Goal: Information Seeking & Learning: Learn about a topic

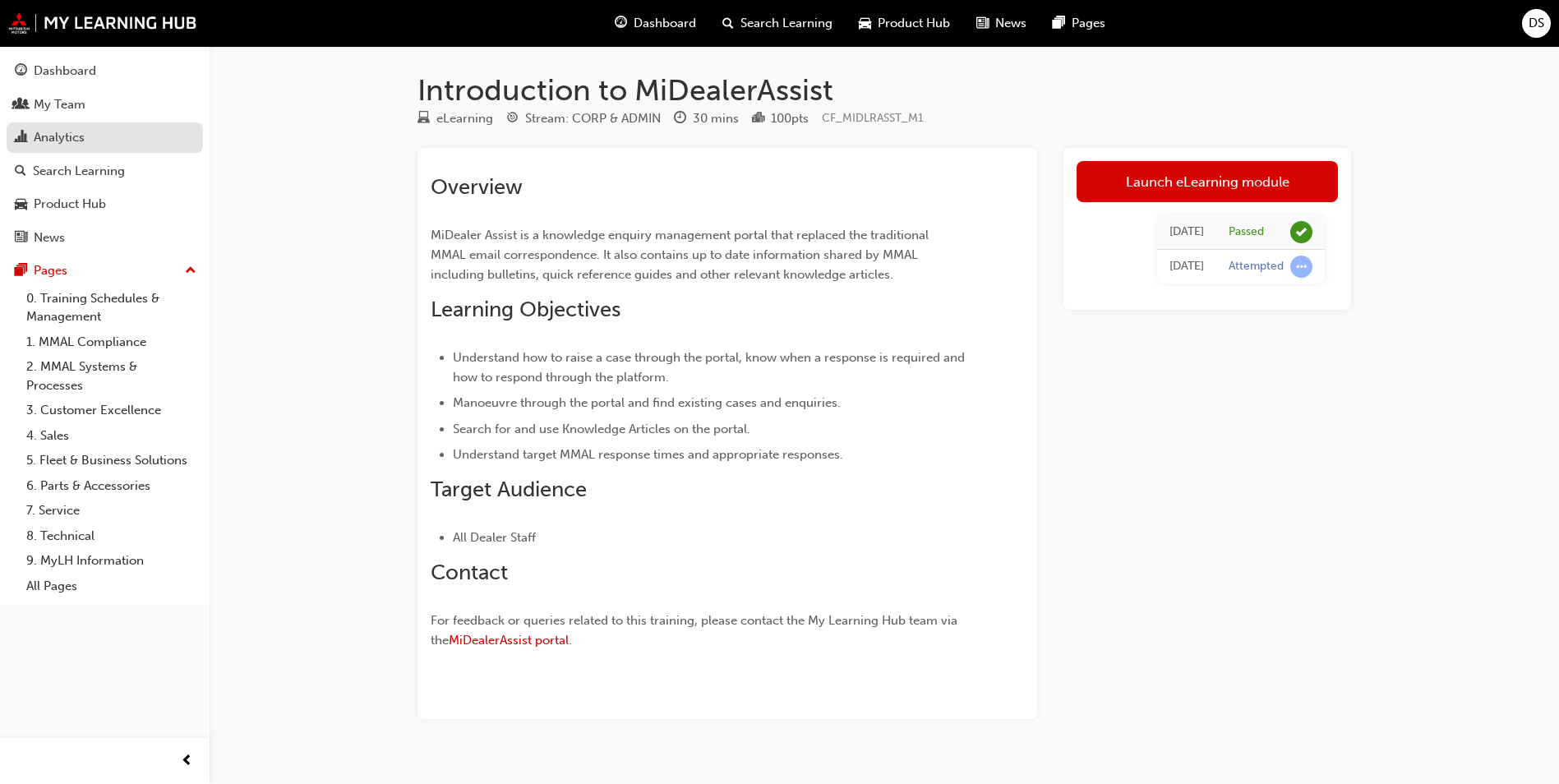
click at [78, 132] on div "Analytics" at bounding box center [58, 137] width 51 height 19
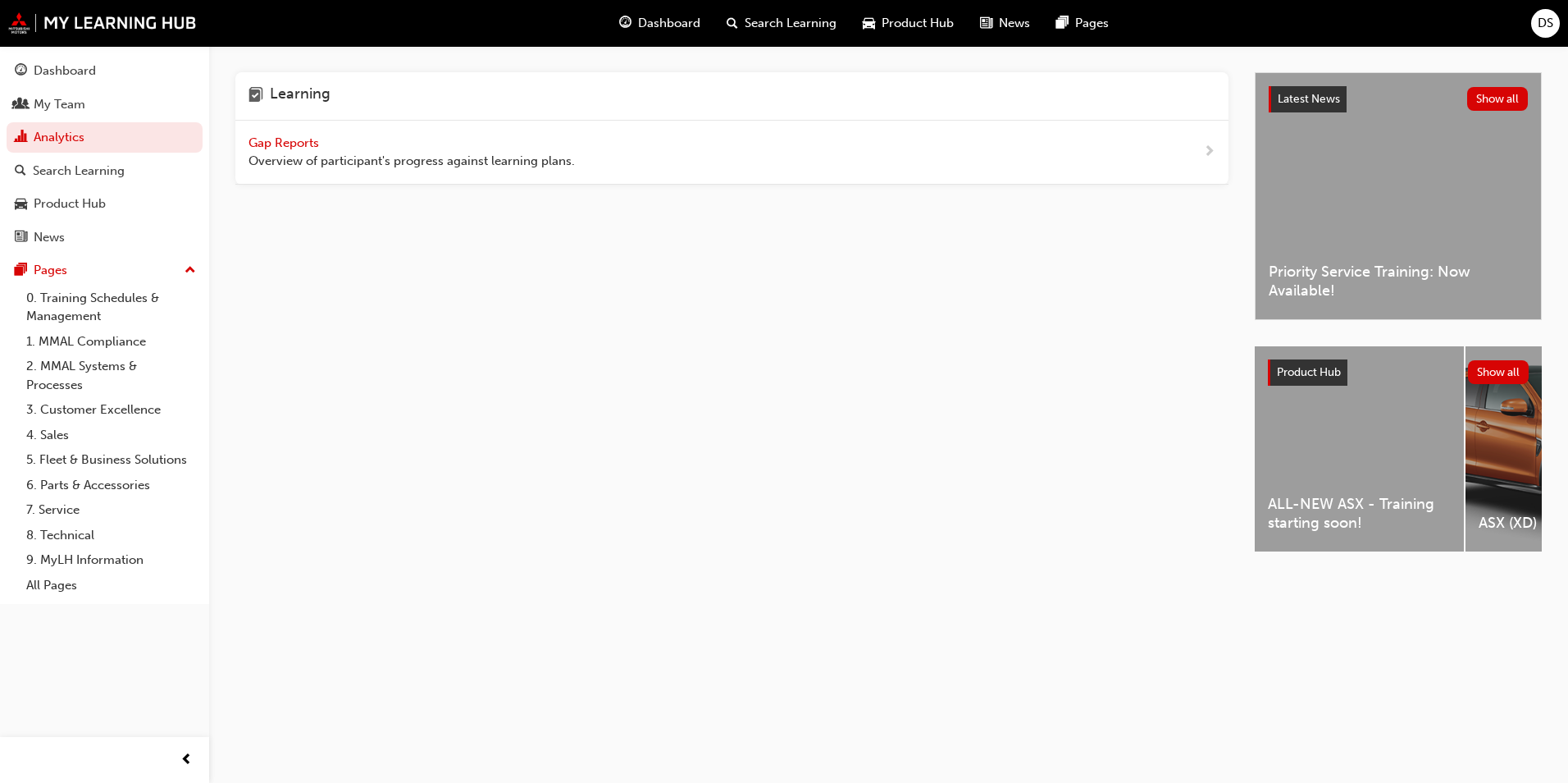
click at [267, 139] on span "Gap Reports" at bounding box center [285, 142] width 74 height 15
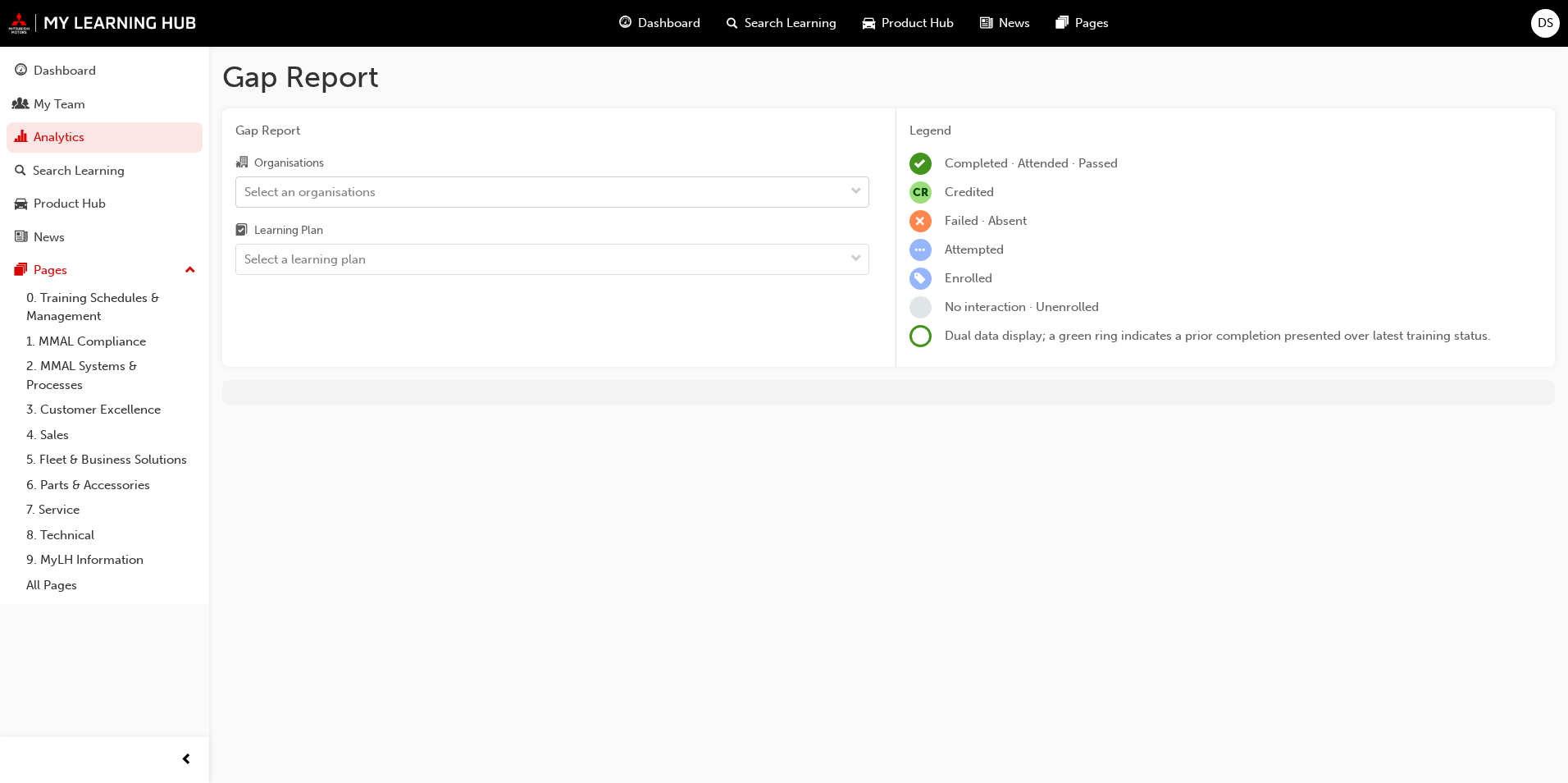
click at [380, 187] on div "Select an organisations" at bounding box center [540, 192] width 608 height 29
click at [246, 187] on input "Organisations Select an organisations" at bounding box center [245, 191] width 2 height 14
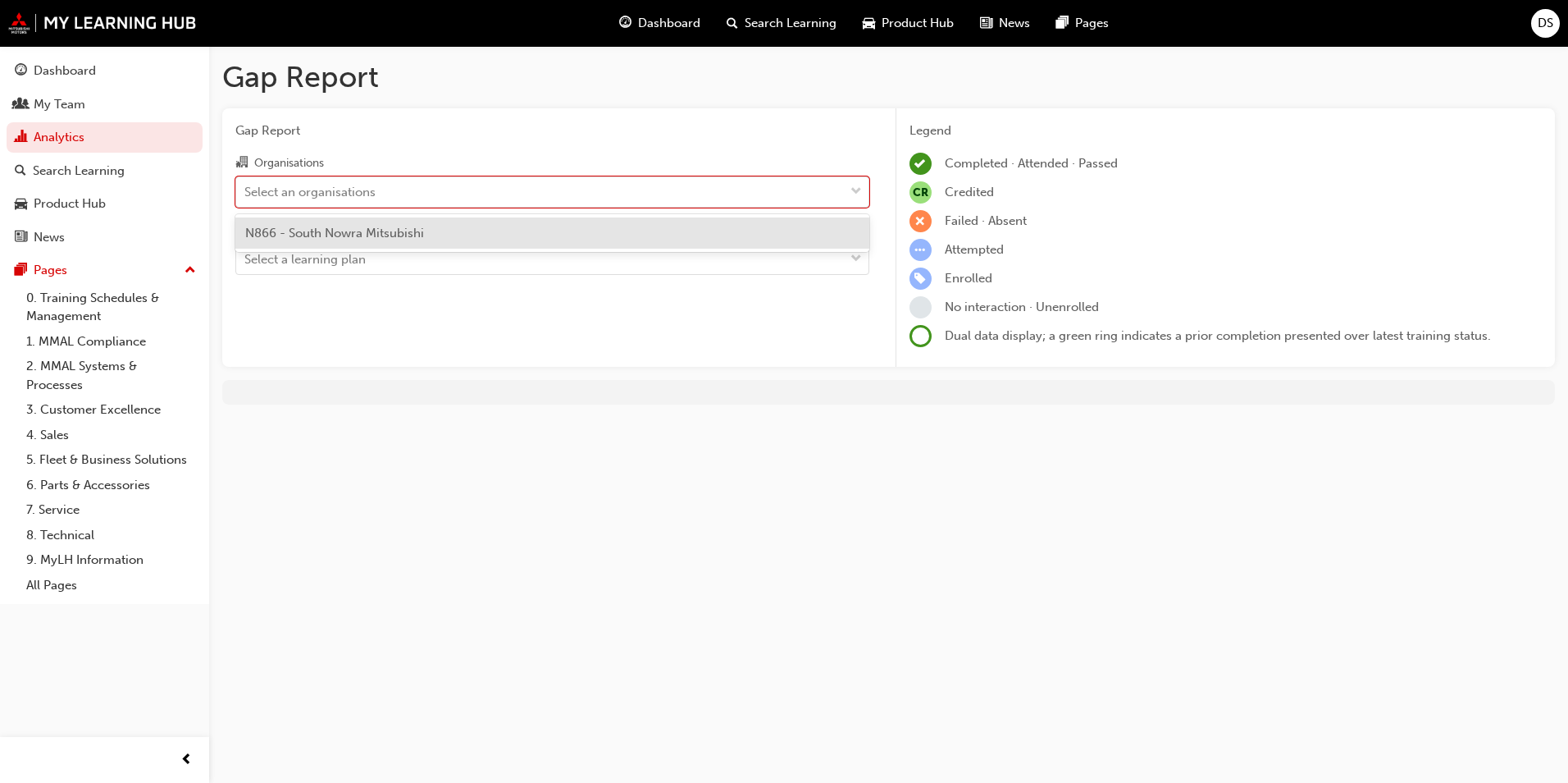
click at [382, 230] on span "N866 - South Nowra Mitsubishi" at bounding box center [334, 232] width 179 height 15
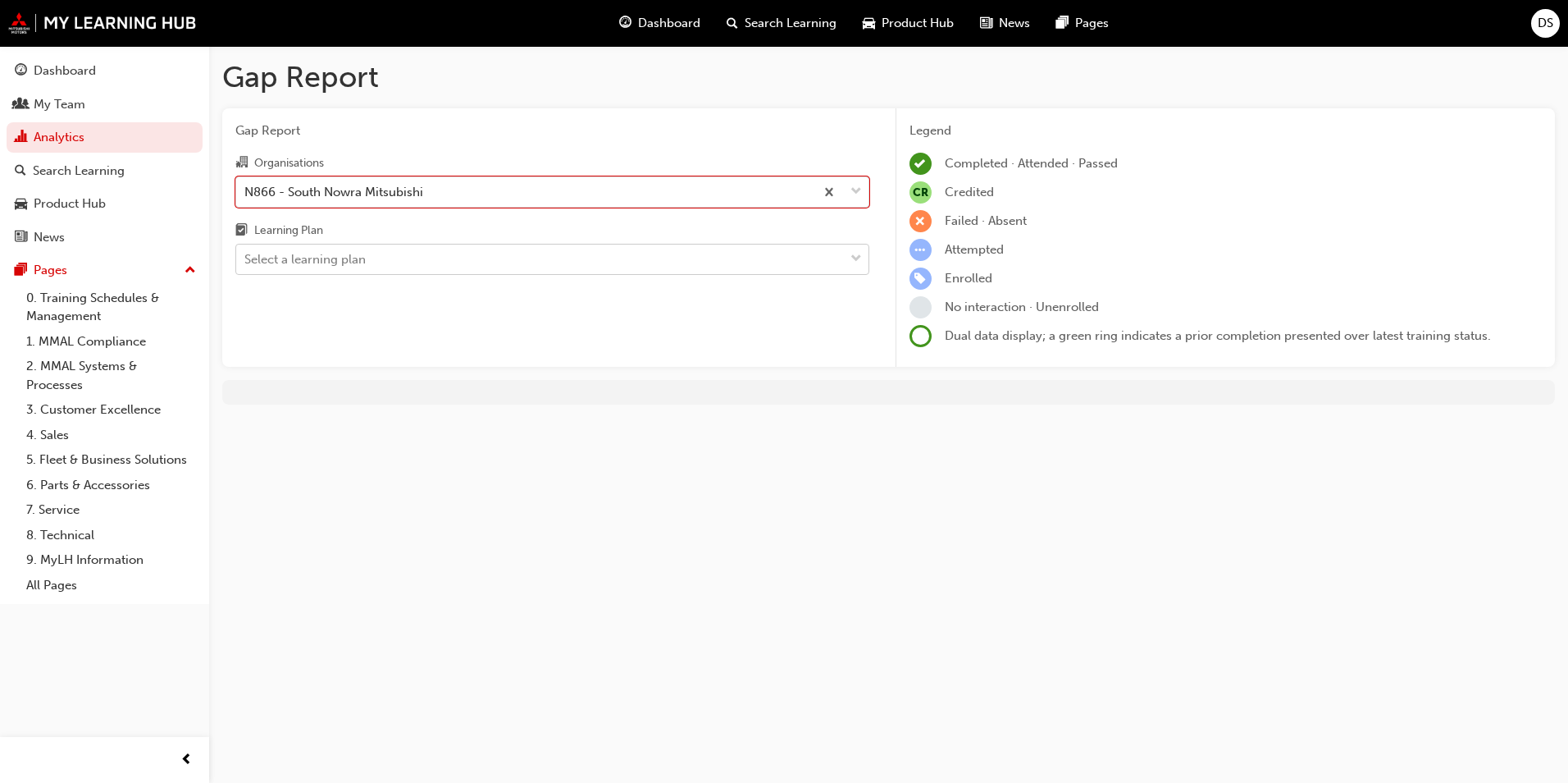
drag, startPoint x: 387, startPoint y: 254, endPoint x: 394, endPoint y: 270, distance: 17.5
click at [387, 254] on div "Select a learning plan" at bounding box center [540, 260] width 608 height 29
click at [246, 254] on input "Learning Plan Select a learning plan" at bounding box center [245, 259] width 2 height 14
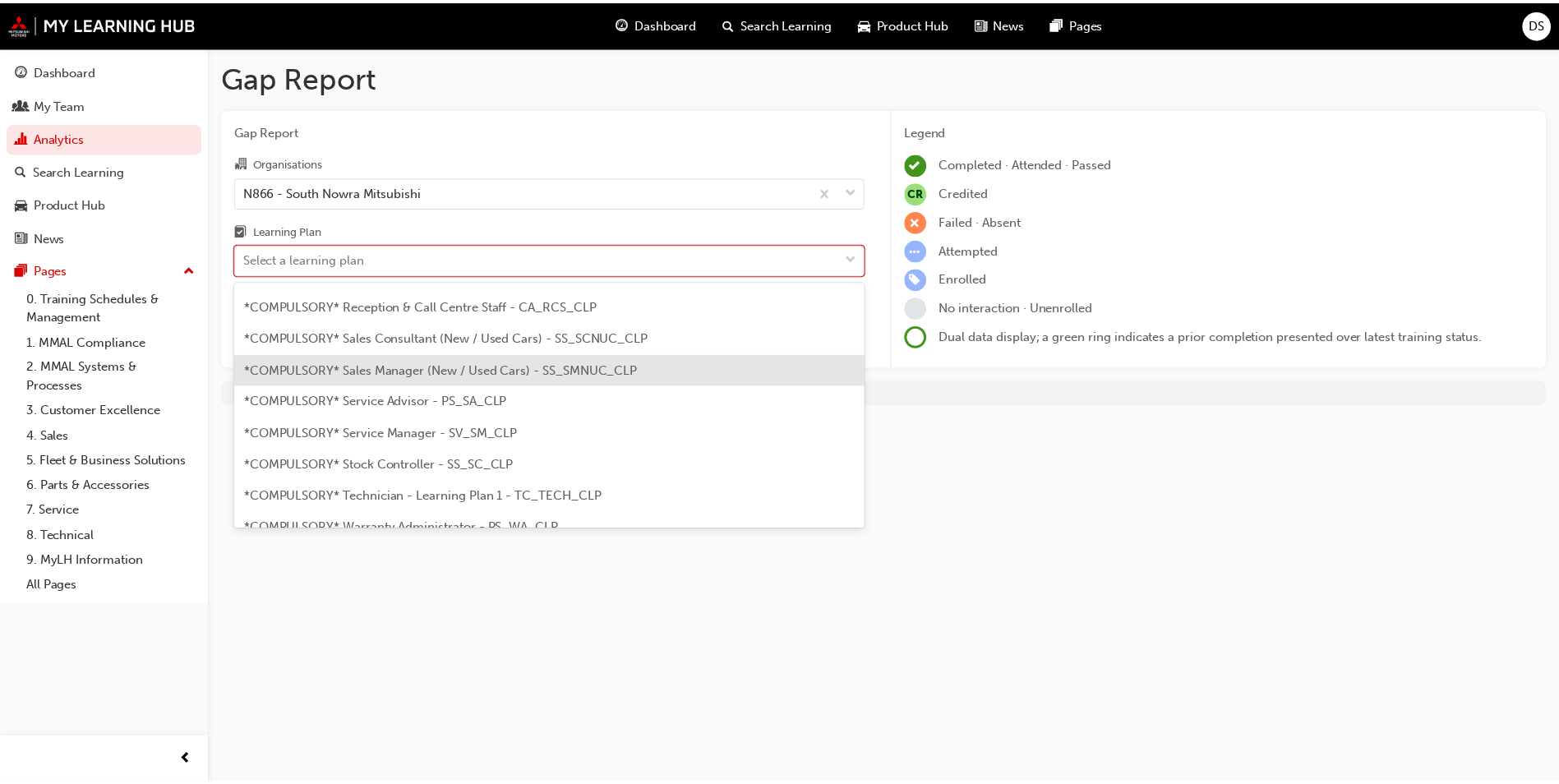
scroll to position [493, 0]
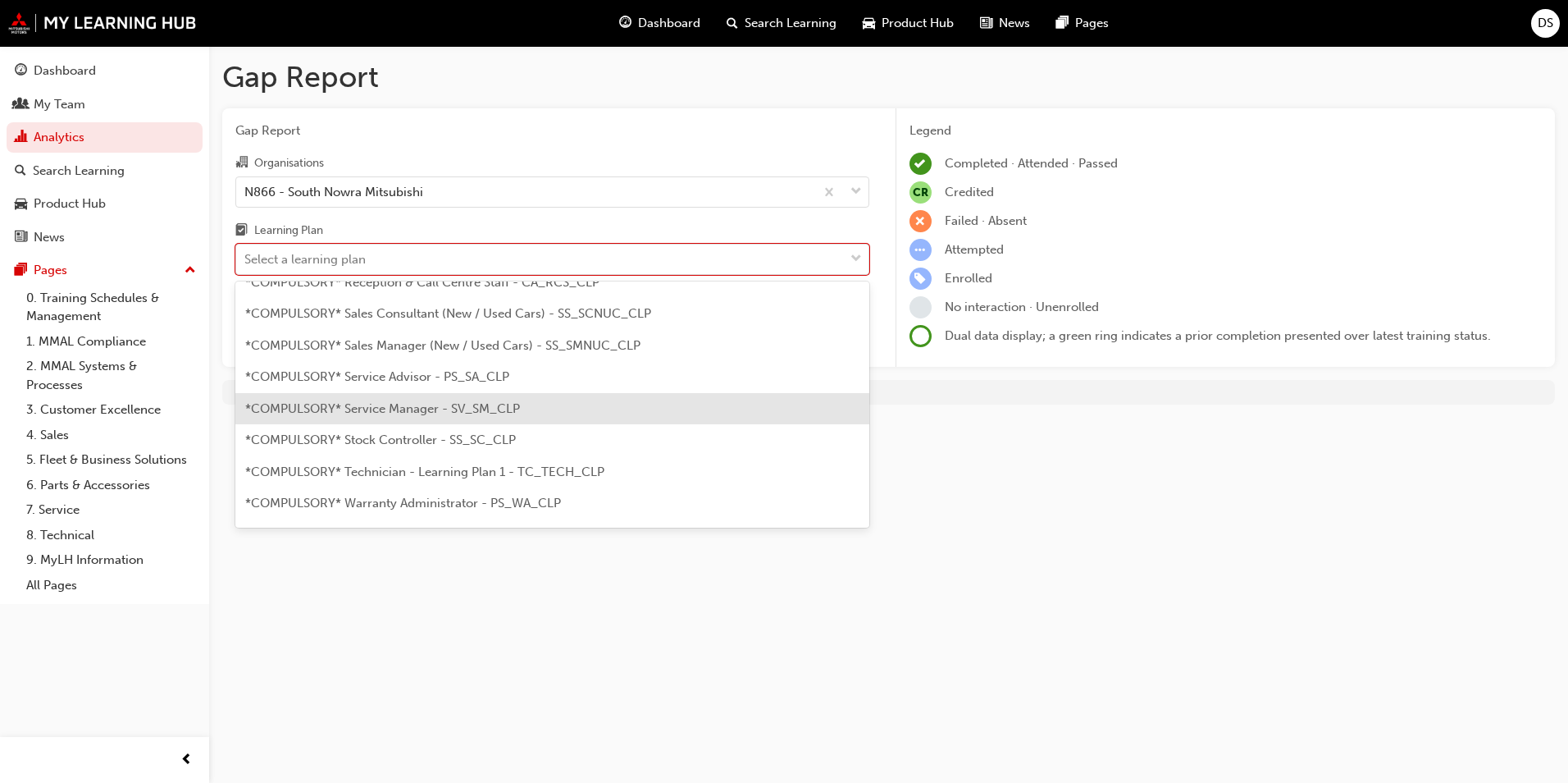
click at [515, 415] on span "*COMPULSORY* Service Manager - SV_SM_CLP" at bounding box center [382, 408] width 275 height 15
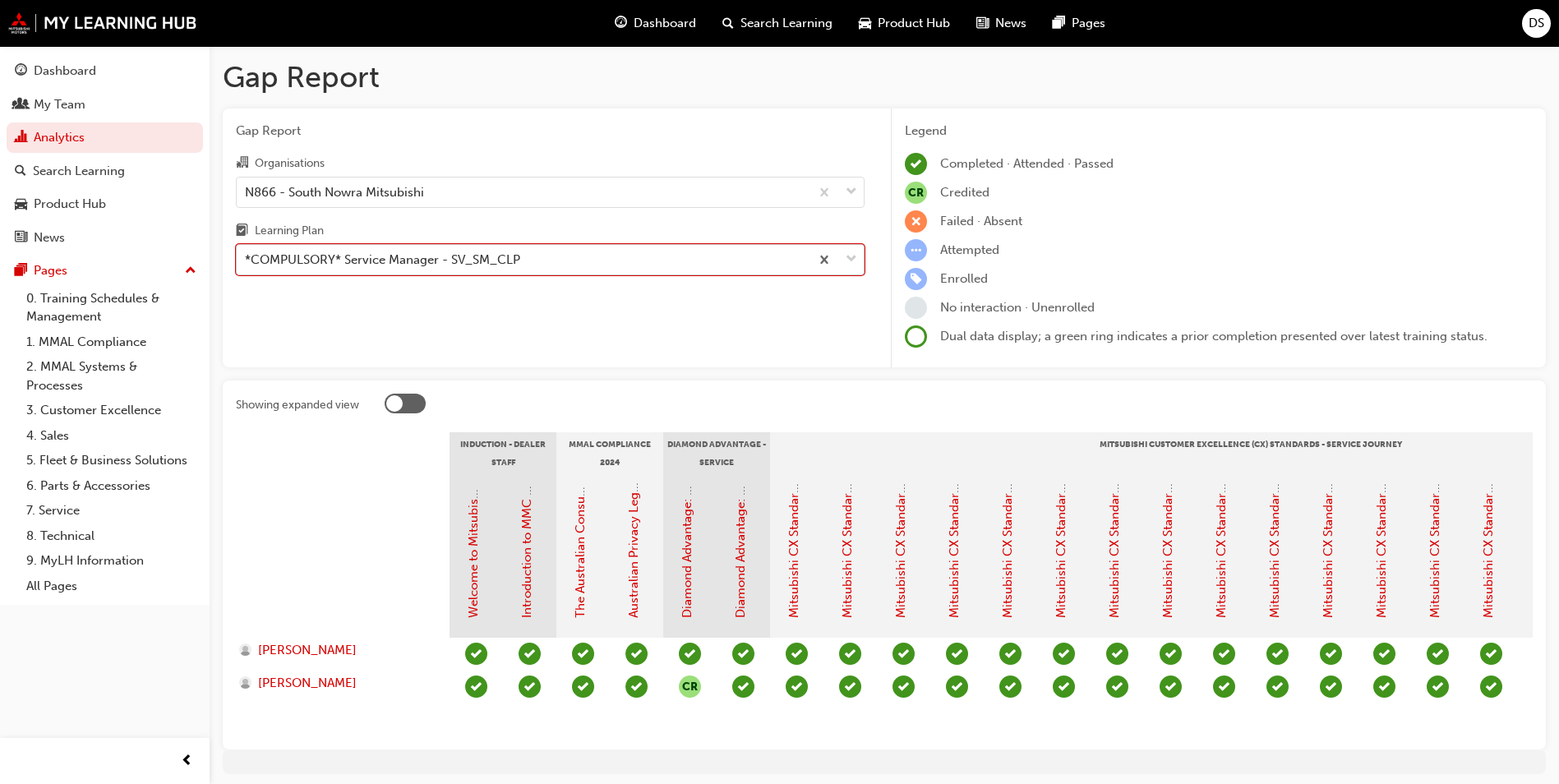
click at [287, 263] on div "*COMPULSORY* Service Manager - SV_SM_CLP" at bounding box center [382, 260] width 275 height 19
click at [246, 263] on input "Learning Plan option *COMPULSORY* Service Manager - SV_SM_CLP, selected. 0 resu…" at bounding box center [245, 259] width 2 height 14
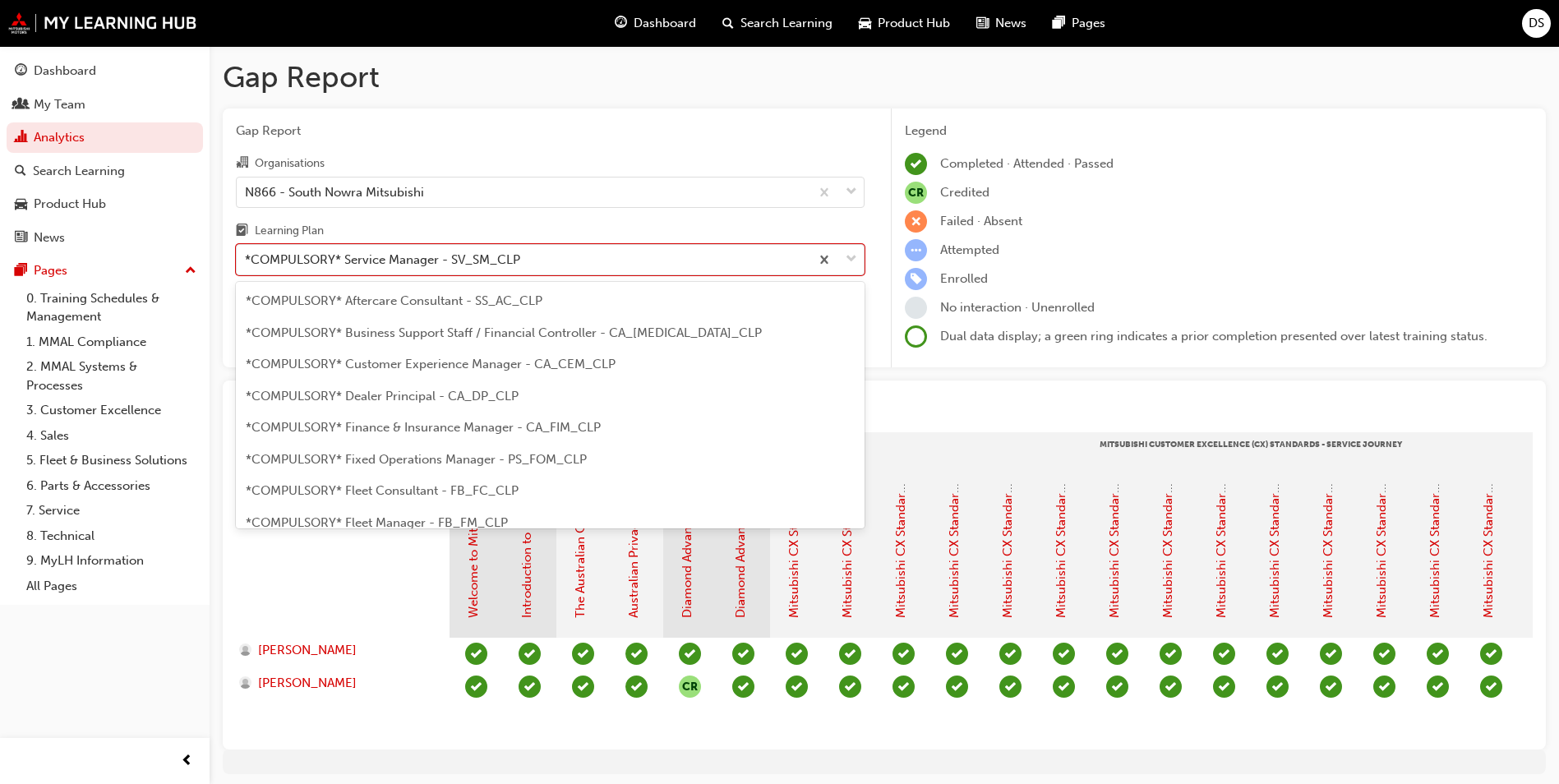
scroll to position [401, 0]
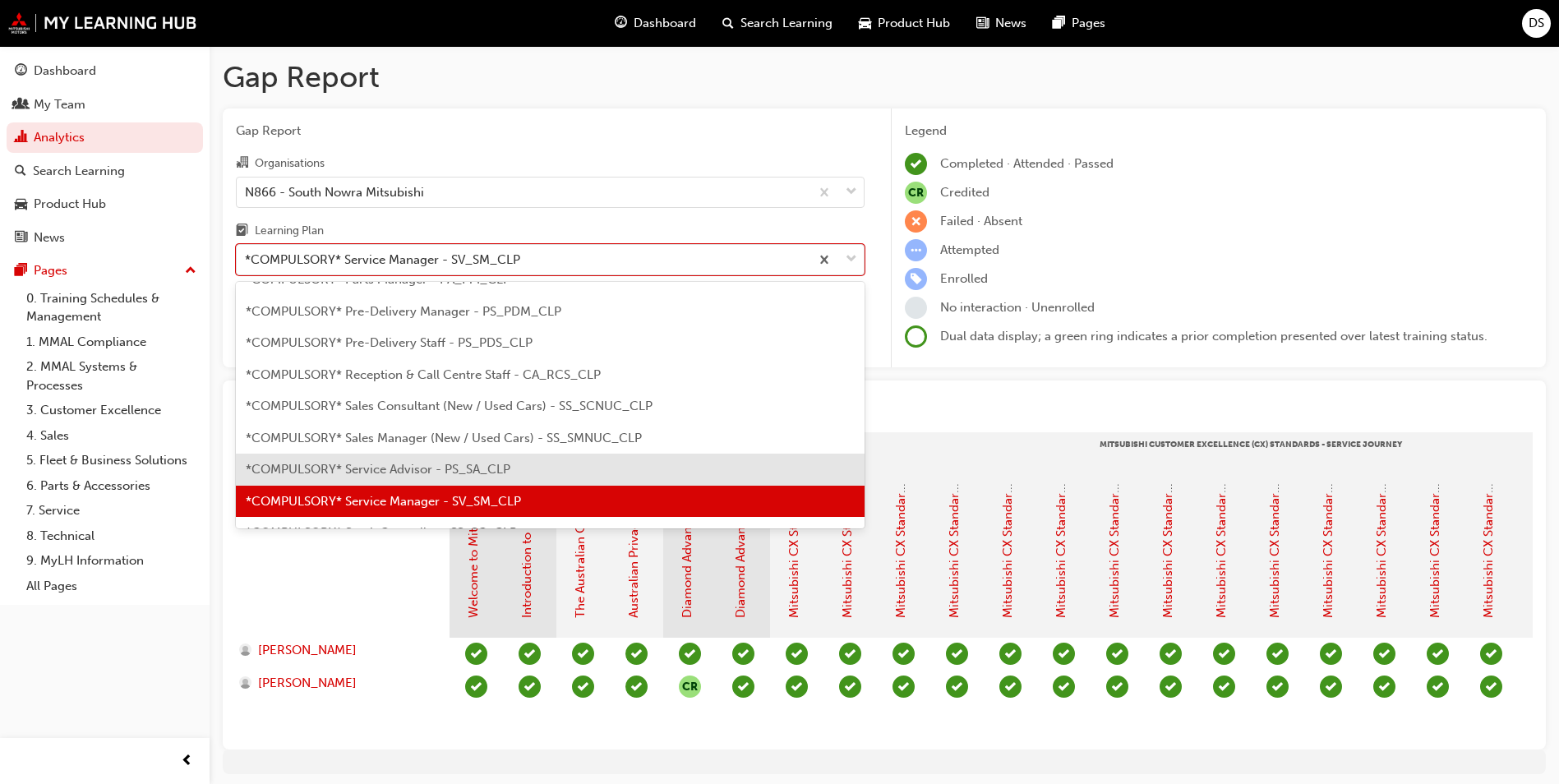
click at [435, 467] on span "*COMPULSORY* Service Advisor - PS_SA_CLP" at bounding box center [378, 468] width 264 height 15
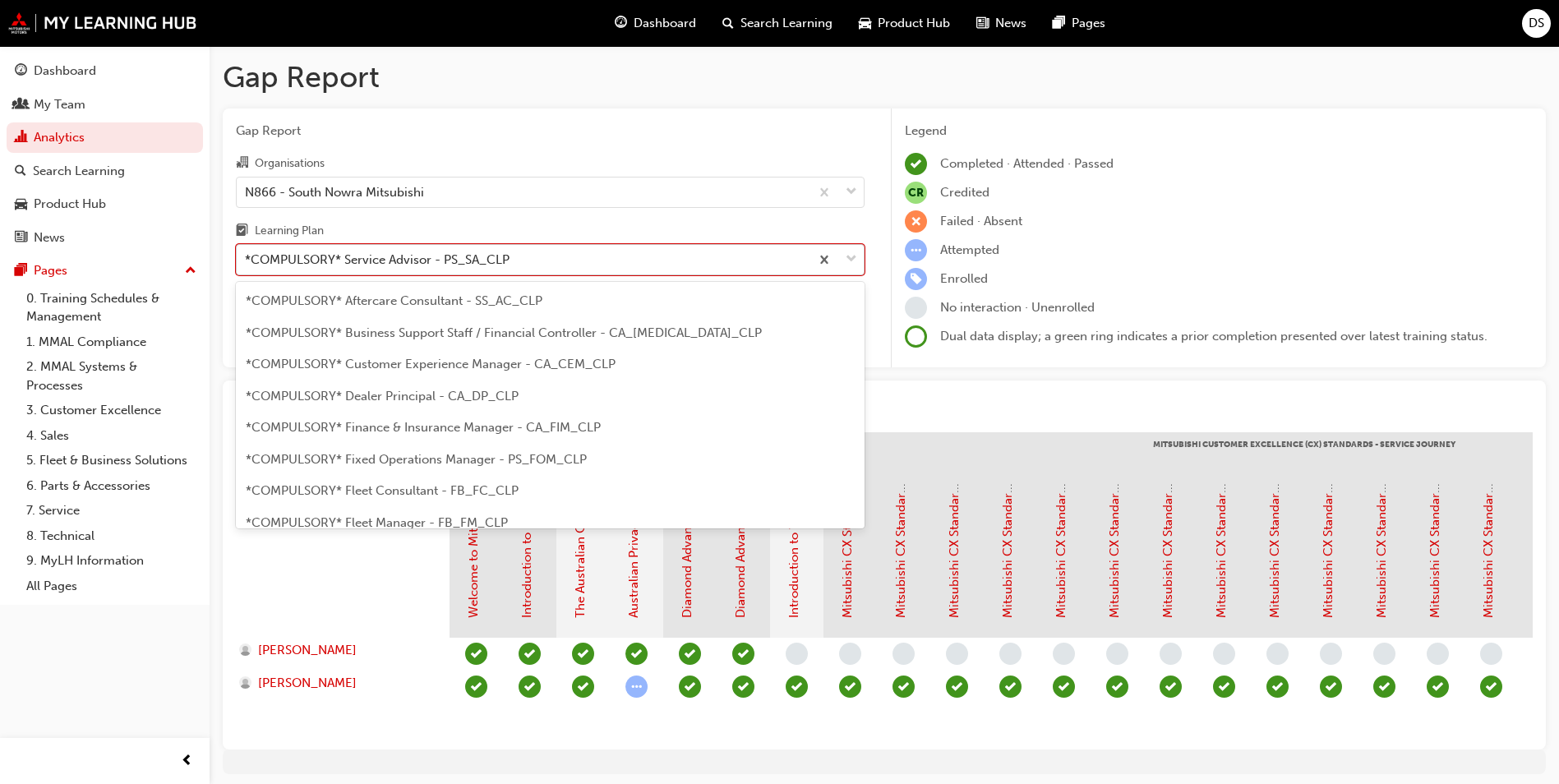
click at [503, 258] on div "*COMPULSORY* Service Advisor - PS_SA_CLP" at bounding box center [377, 260] width 264 height 19
click at [246, 258] on input "Learning Plan option *COMPULSORY* Service Advisor - PS_SA_CLP, selected. option…" at bounding box center [245, 259] width 2 height 14
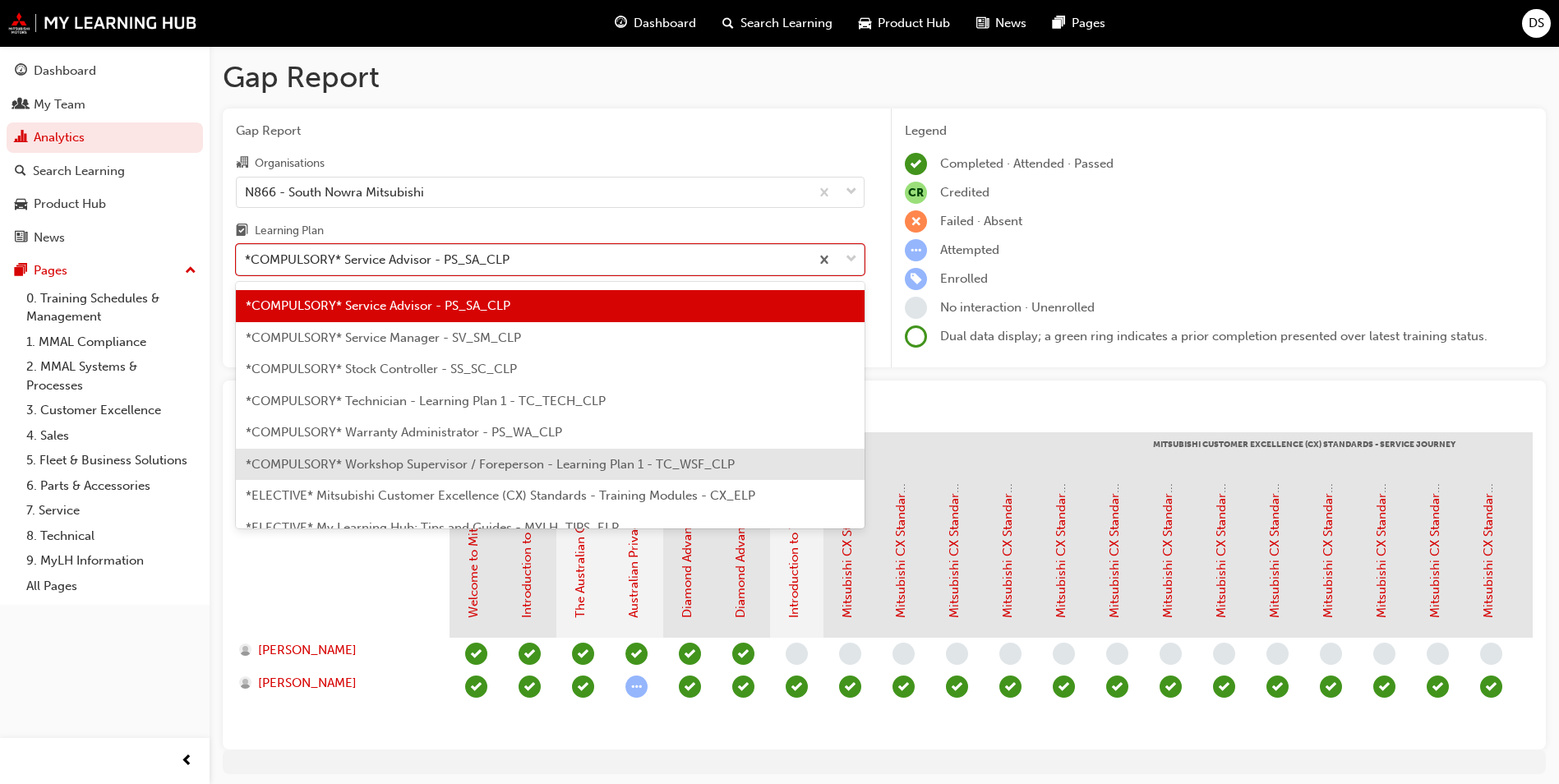
scroll to position [615, 0]
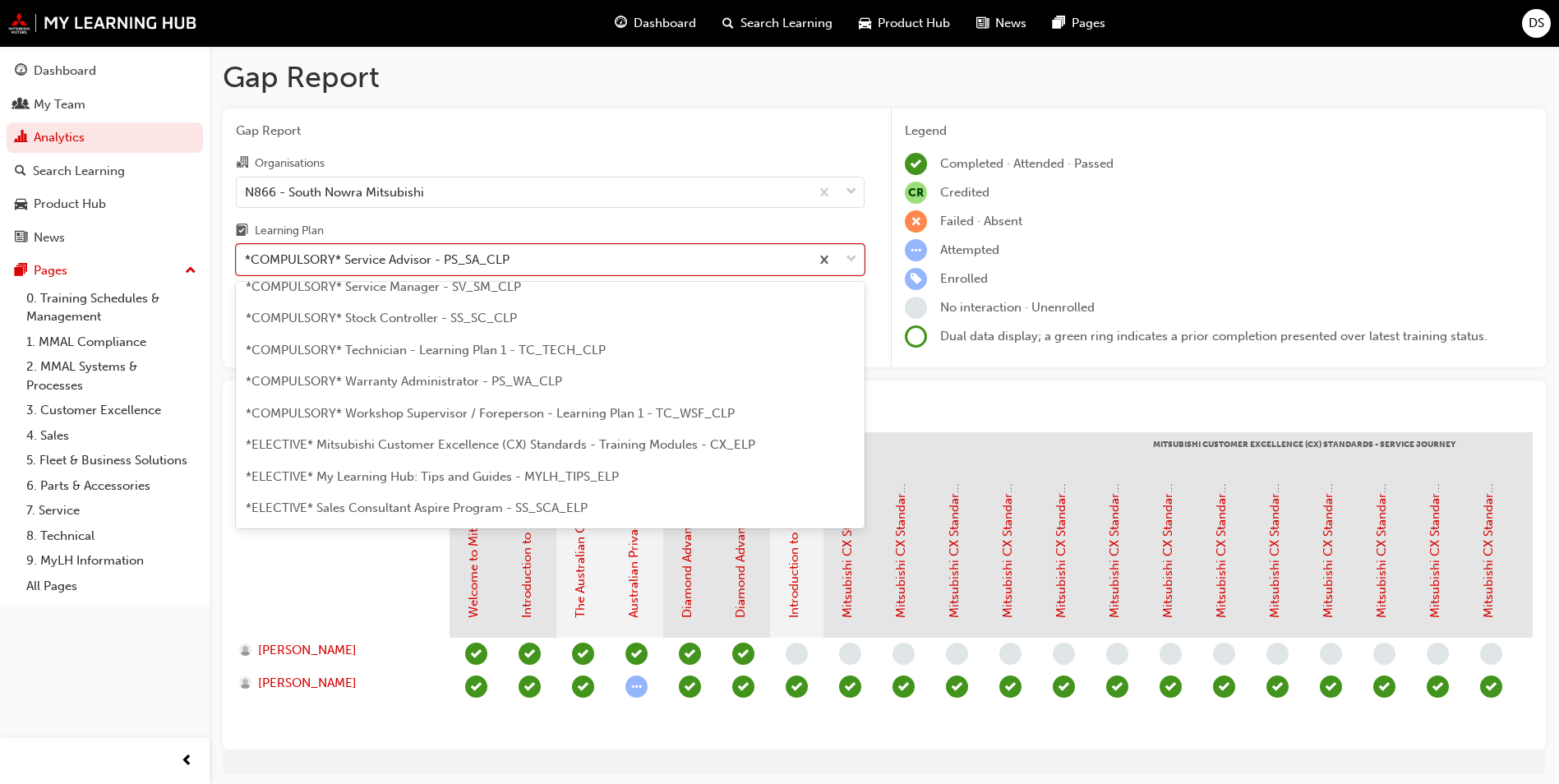
click at [516, 356] on span "*COMPULSORY* Technician - Learning Plan 1 - TC_TECH_CLP" at bounding box center [426, 349] width 360 height 15
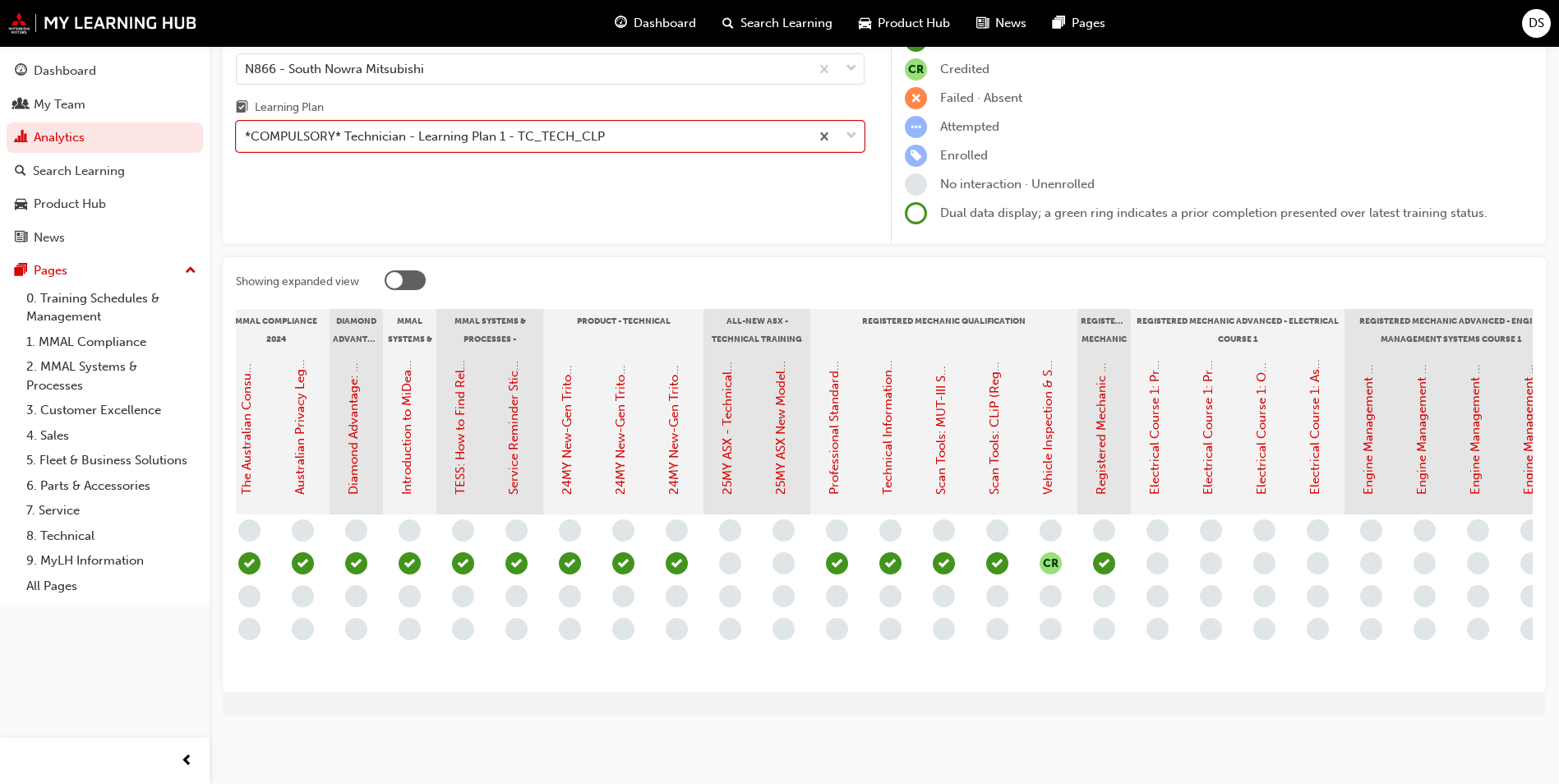
scroll to position [0, 338]
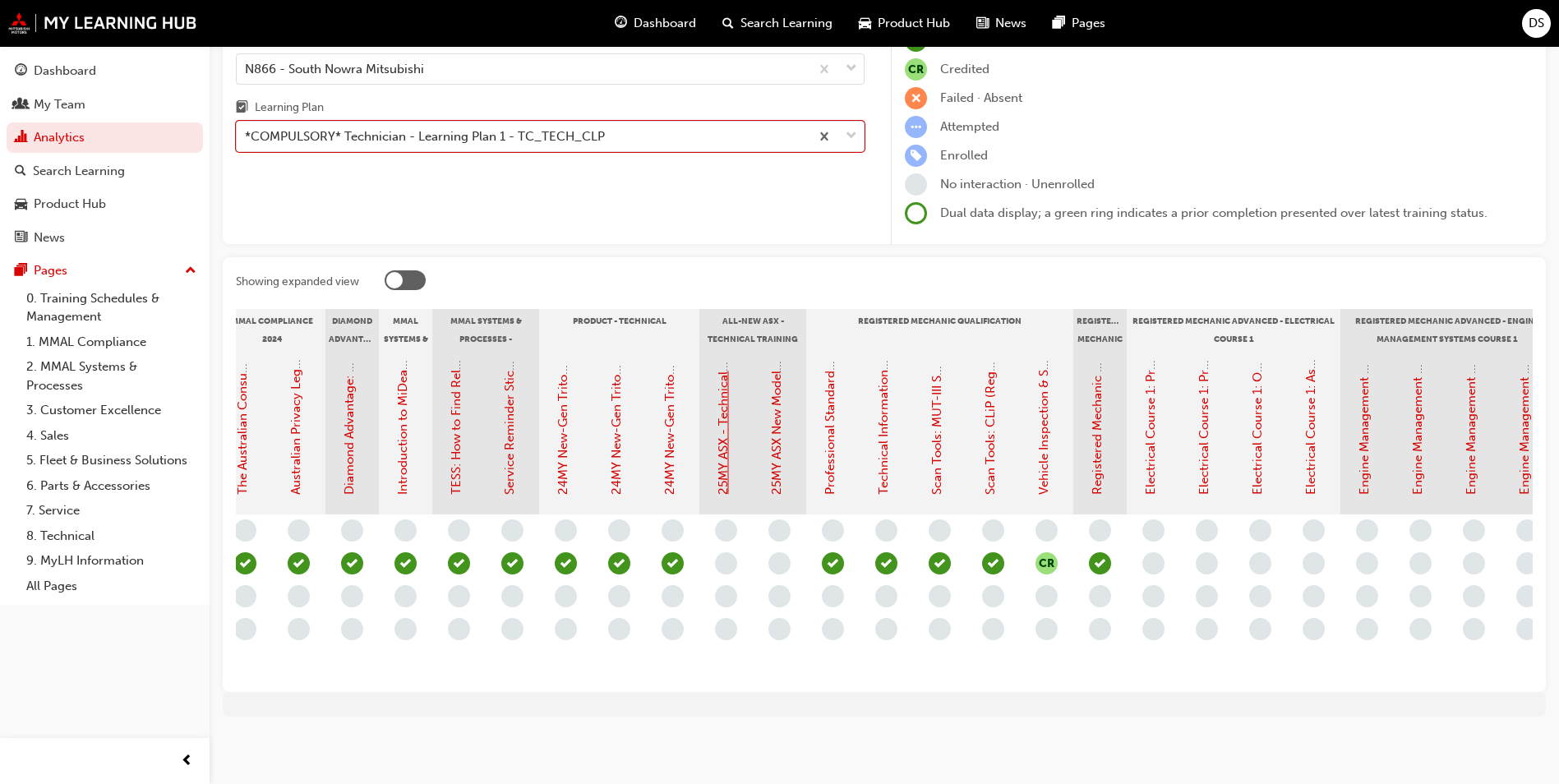
click at [716, 461] on link "25MY ASX - Technical and Service Introduction" at bounding box center [722, 361] width 15 height 266
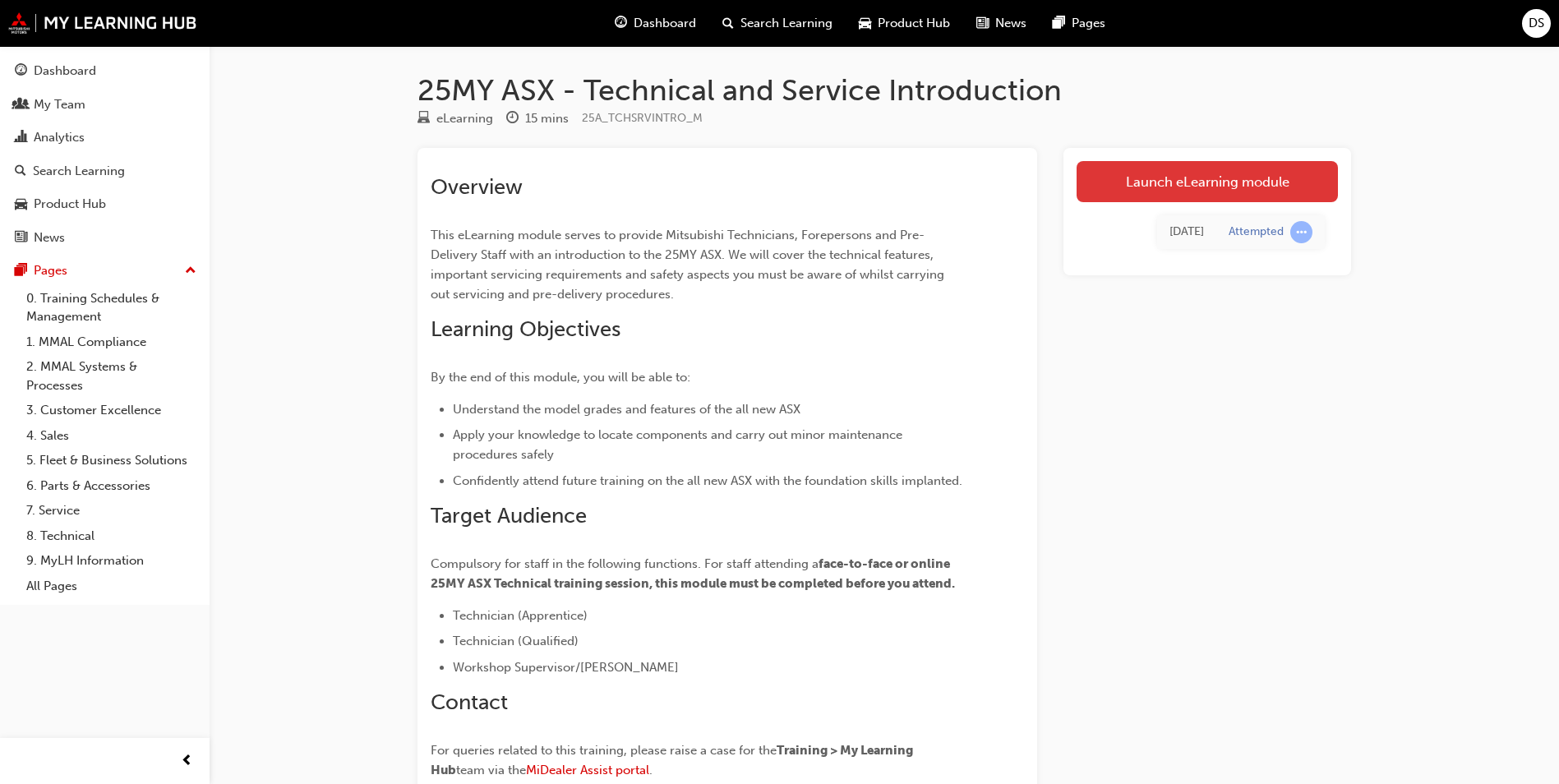
click at [1215, 184] on link "Launch eLearning module" at bounding box center [1207, 182] width 262 height 41
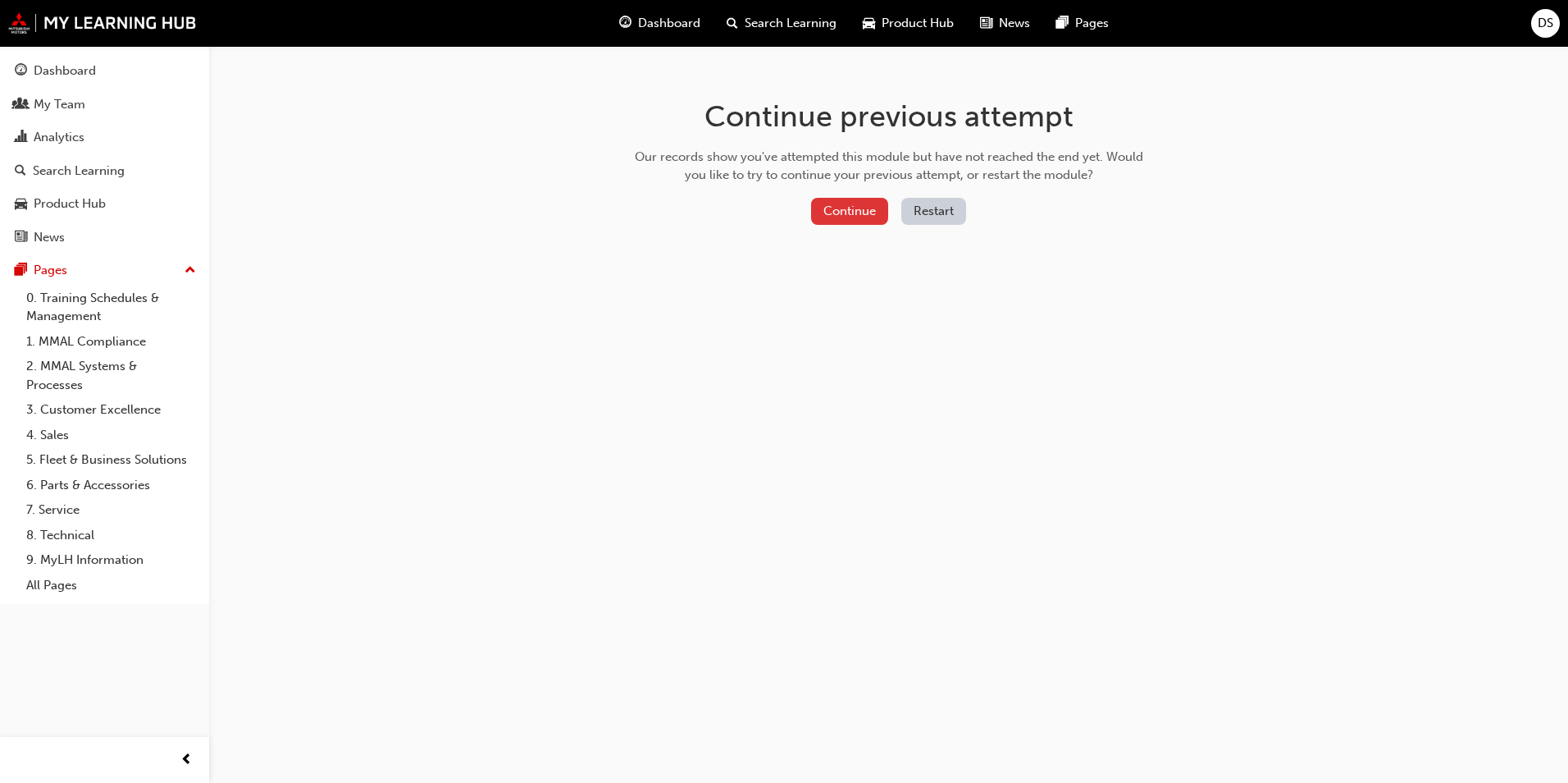
click at [846, 206] on button "Continue" at bounding box center [850, 212] width 77 height 27
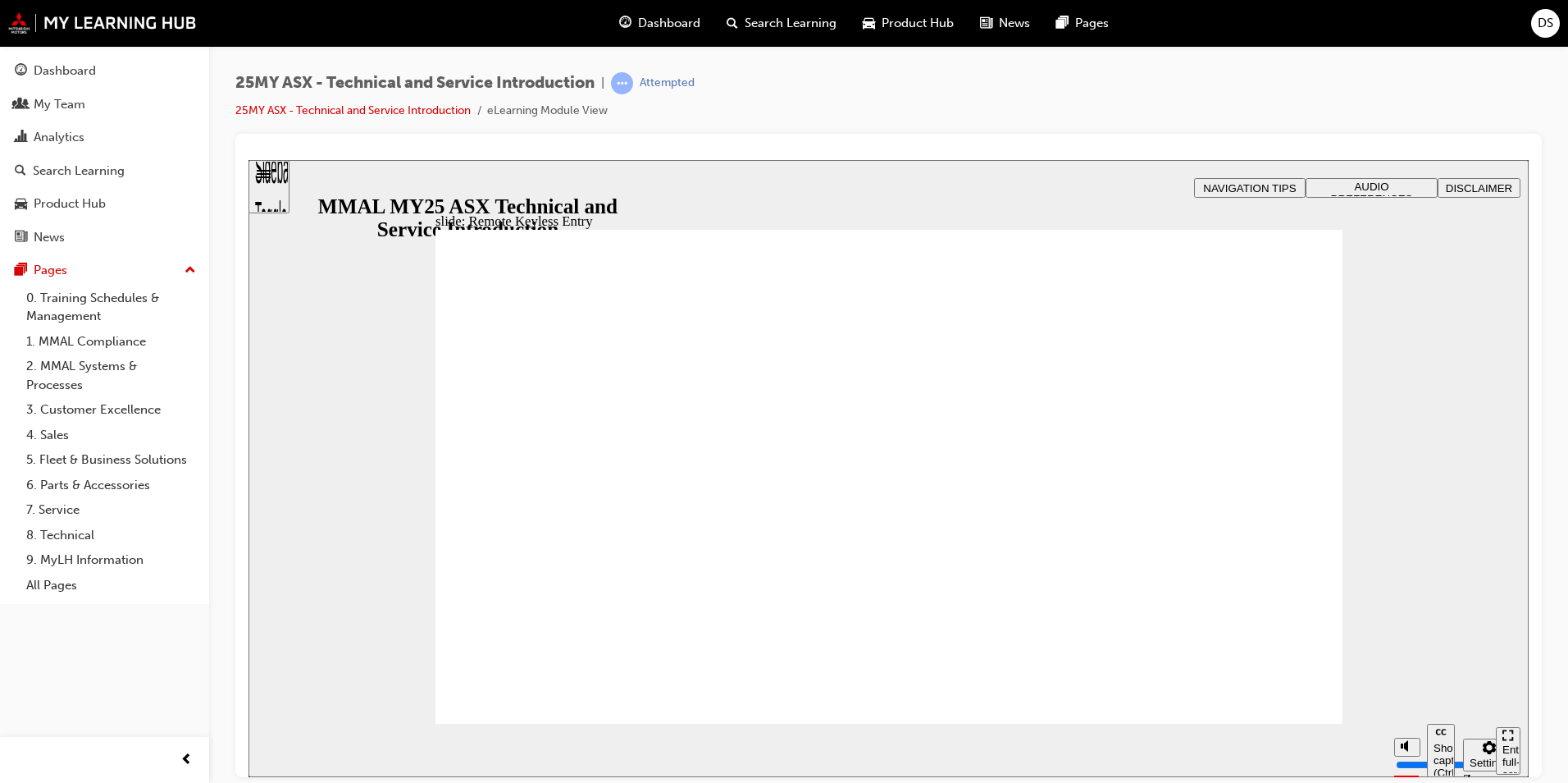
type input "21"
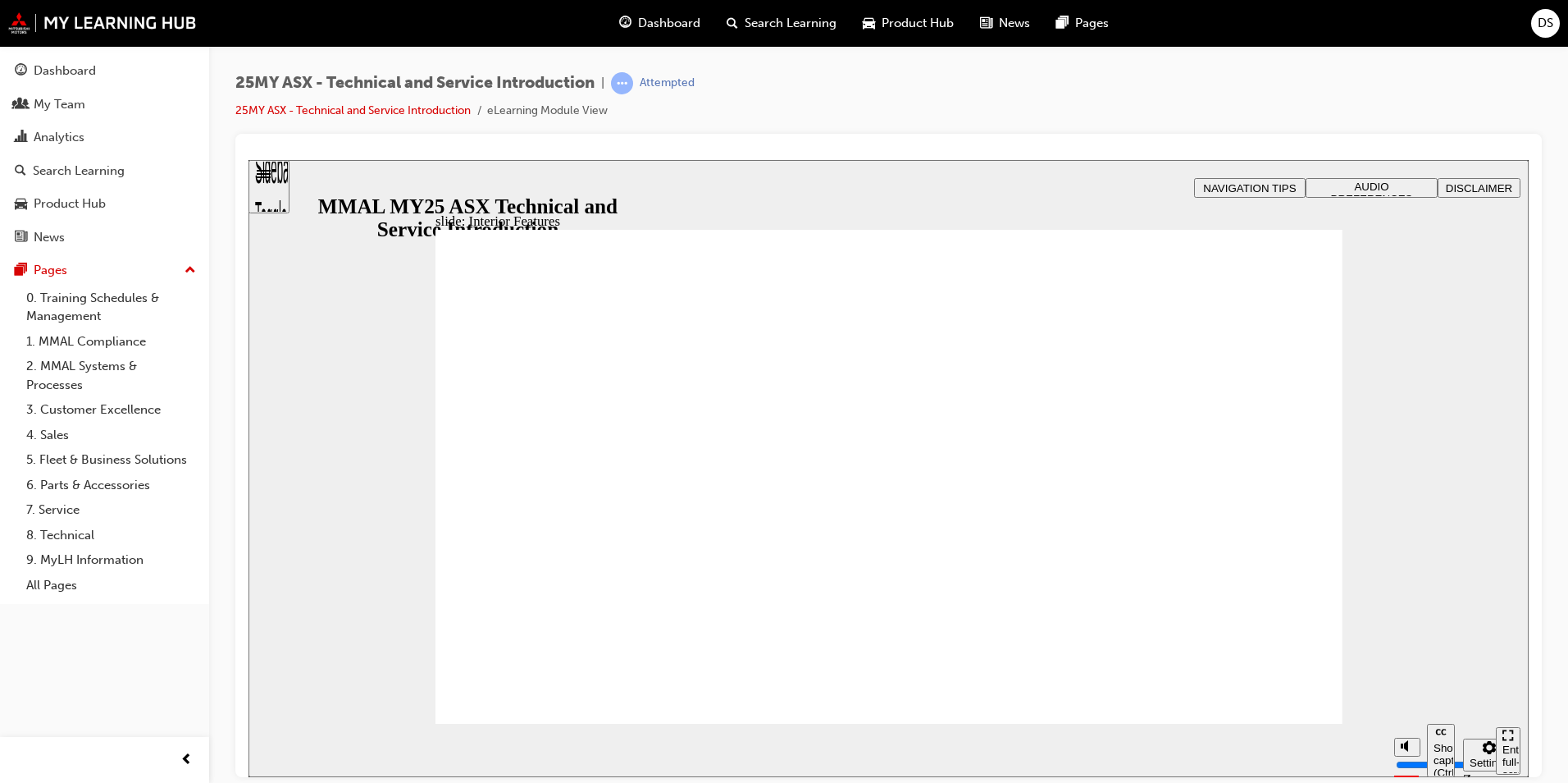
type input "17"
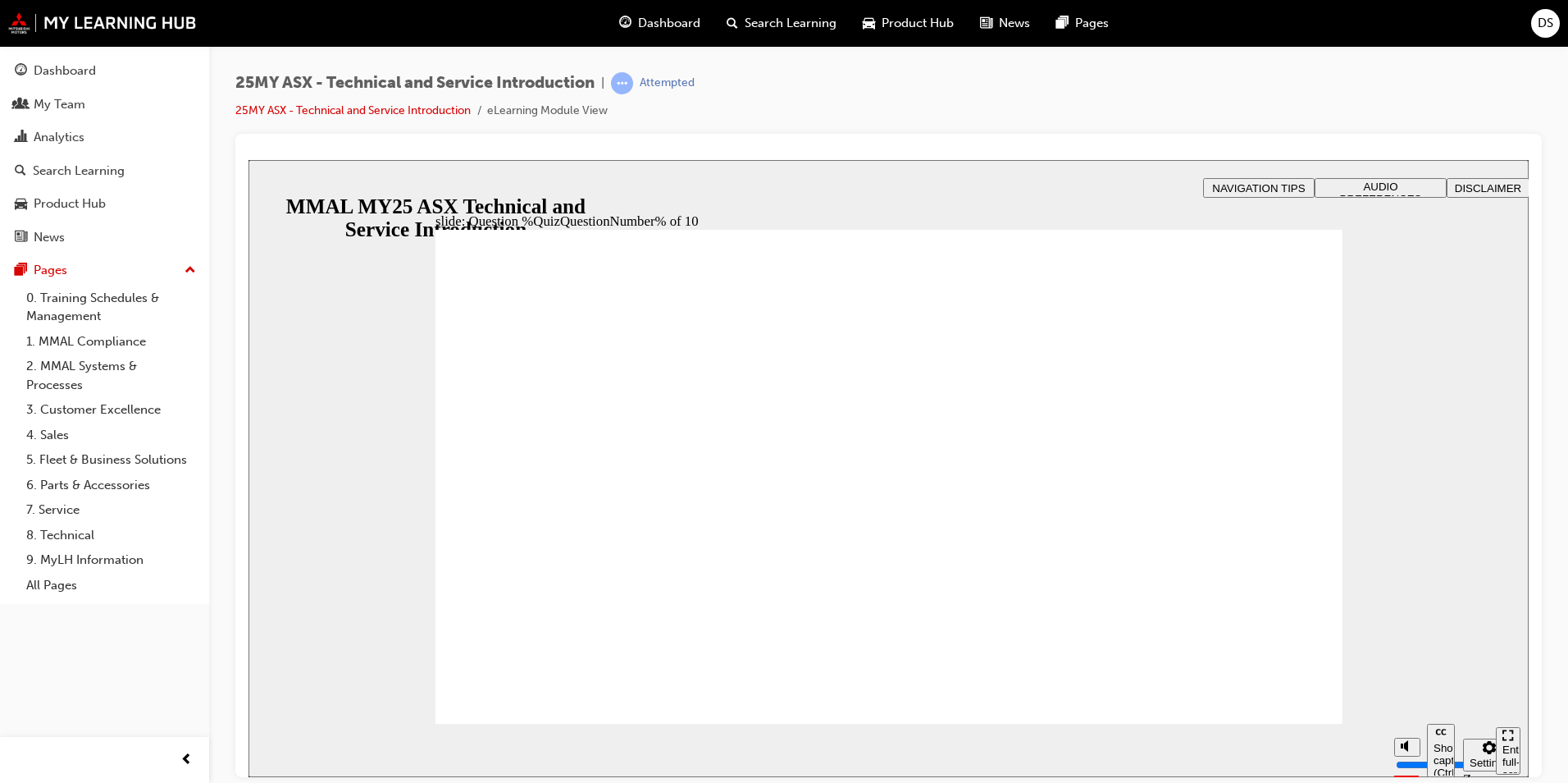
radio input "true"
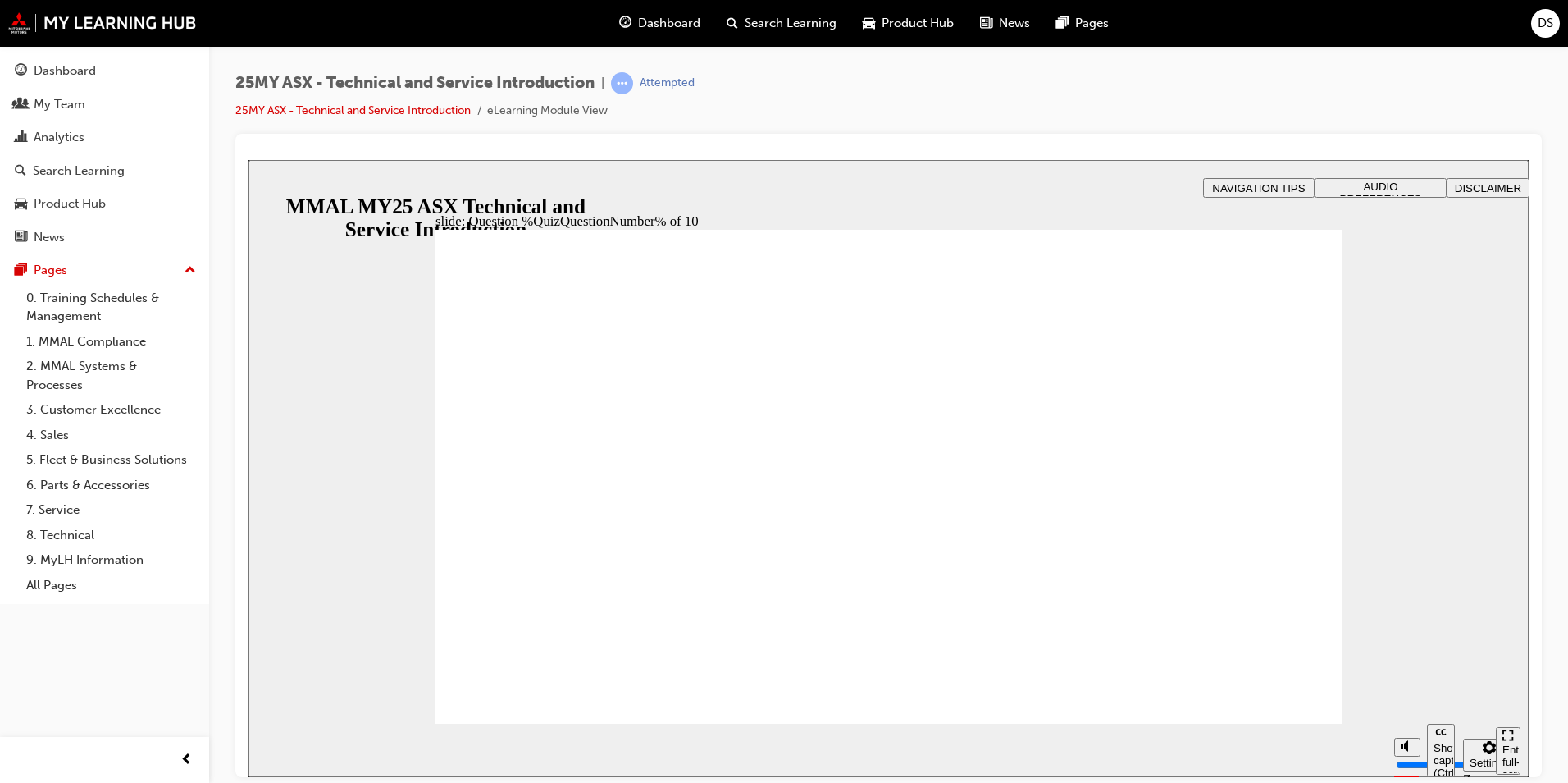
radio input "true"
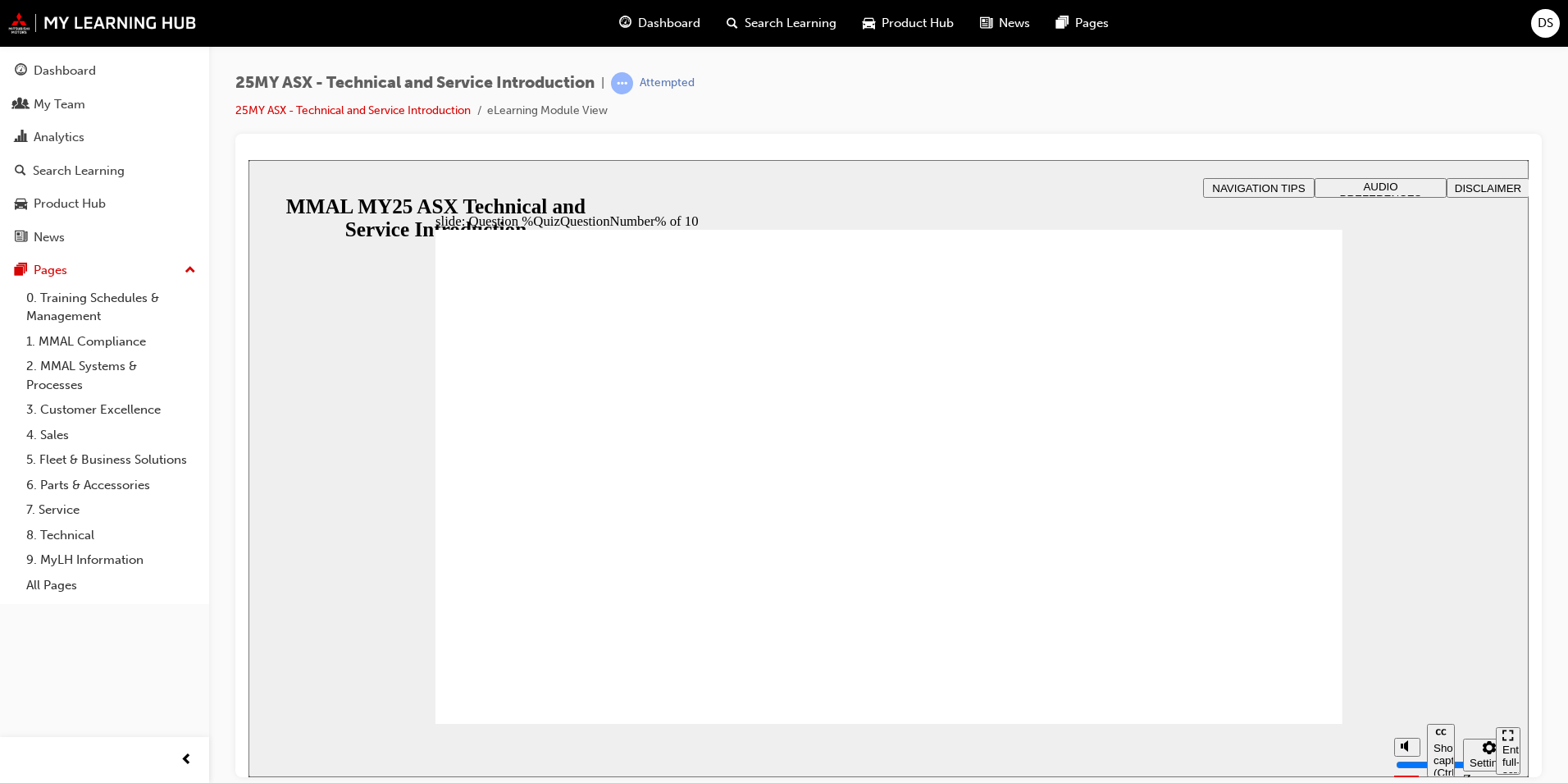
radio input "true"
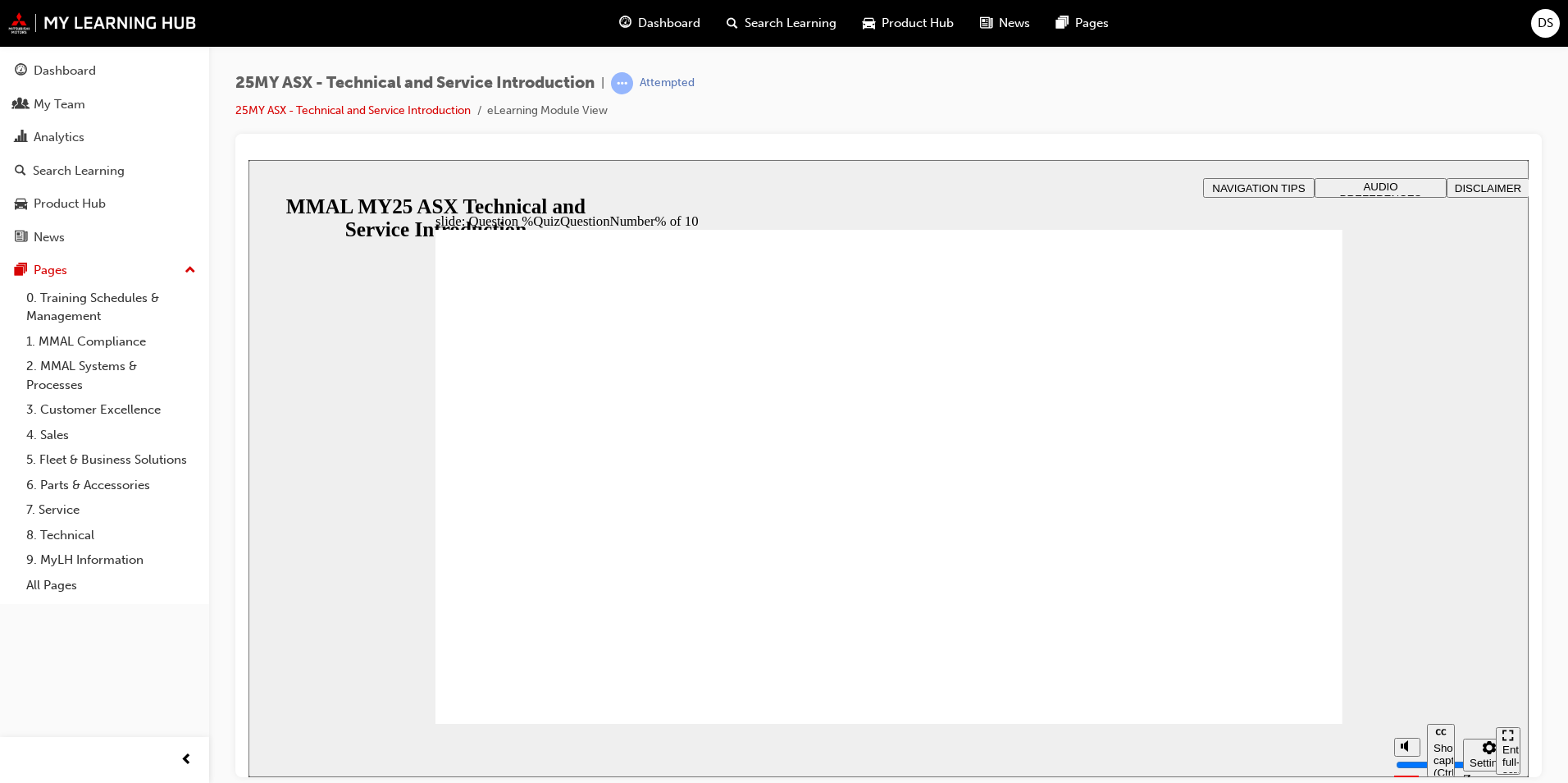
radio input "true"
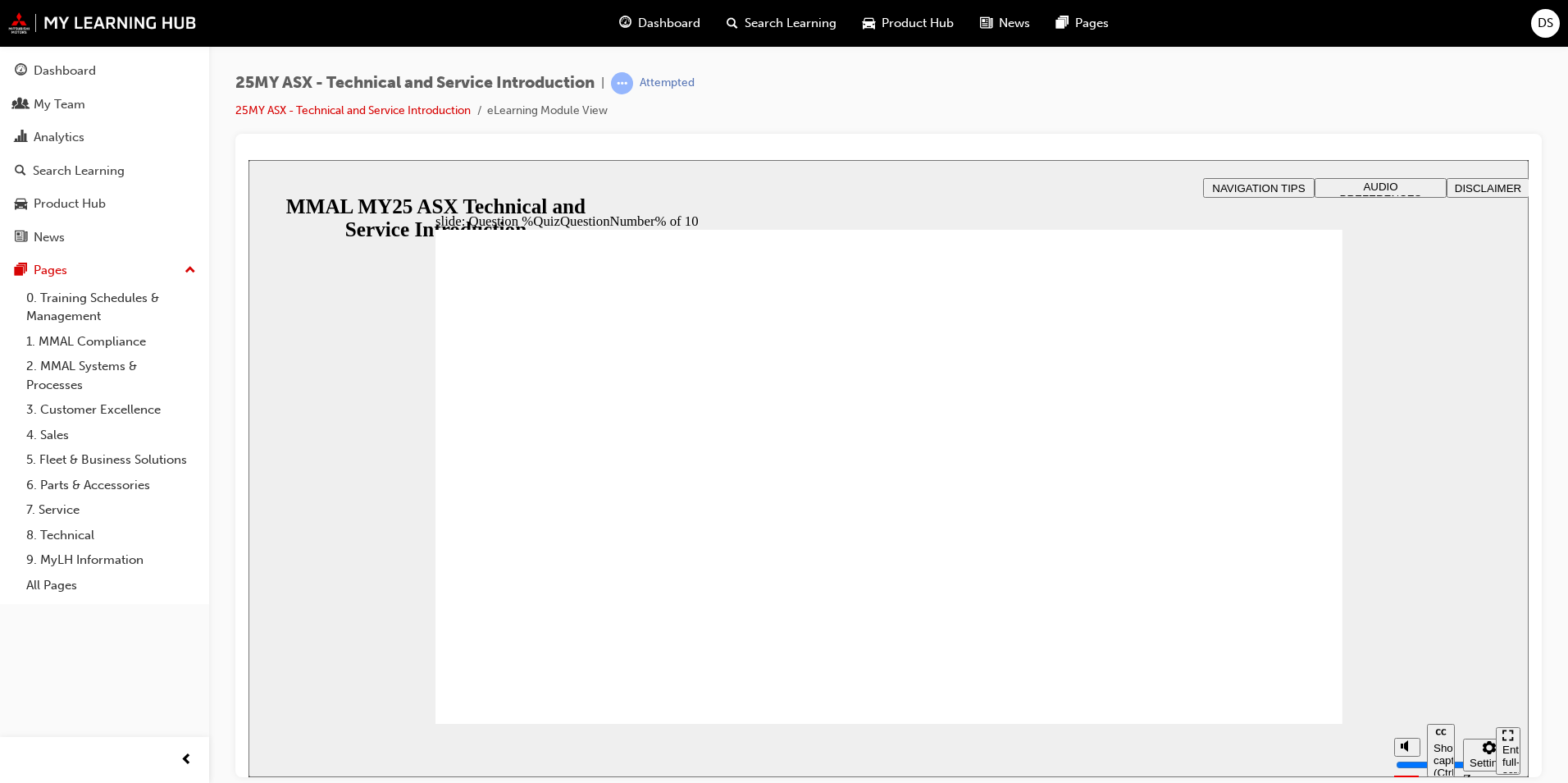
drag, startPoint x: 857, startPoint y: 613, endPoint x: 932, endPoint y: 642, distance: 80.4
radio input "true"
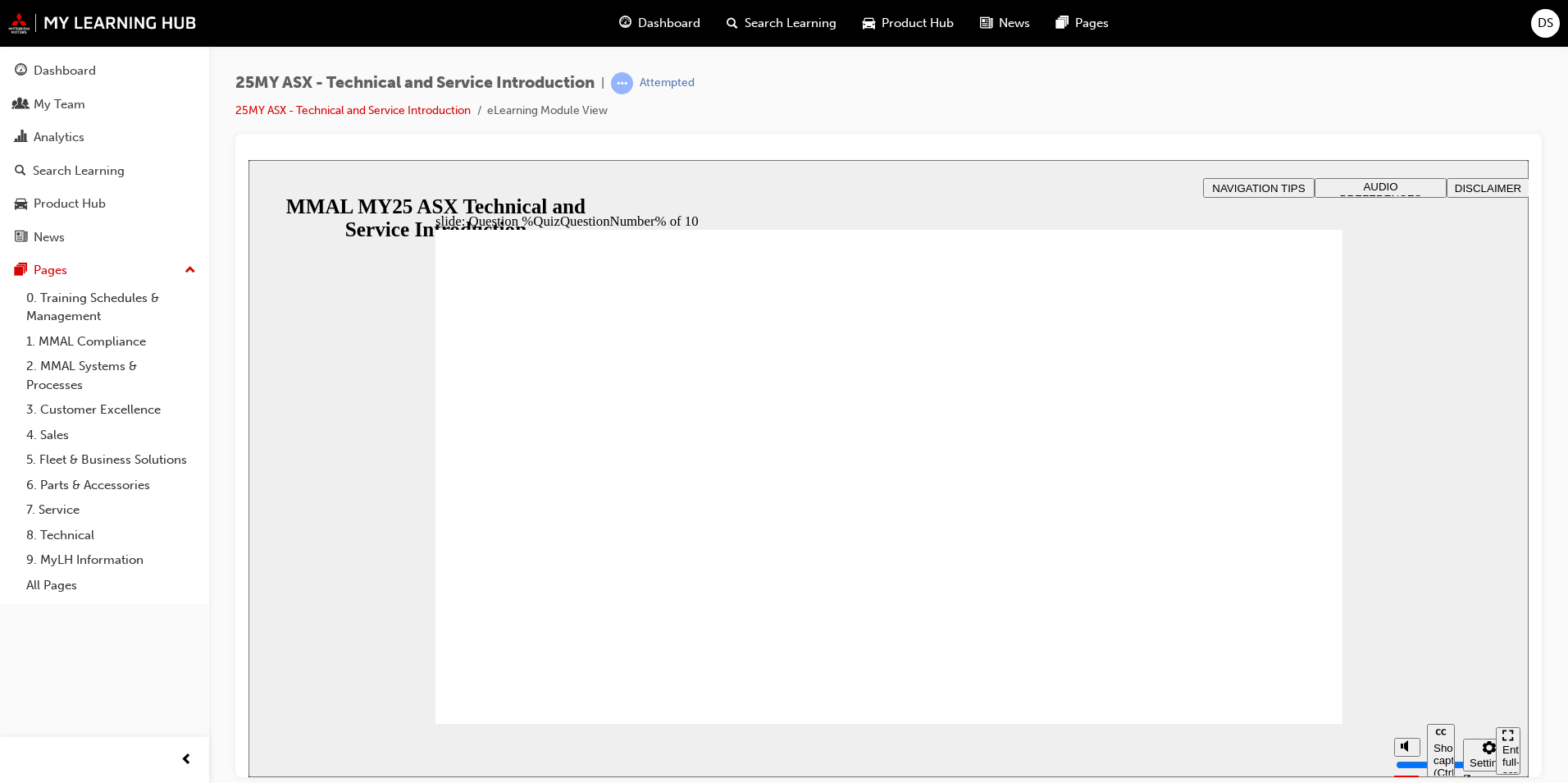
radio input "true"
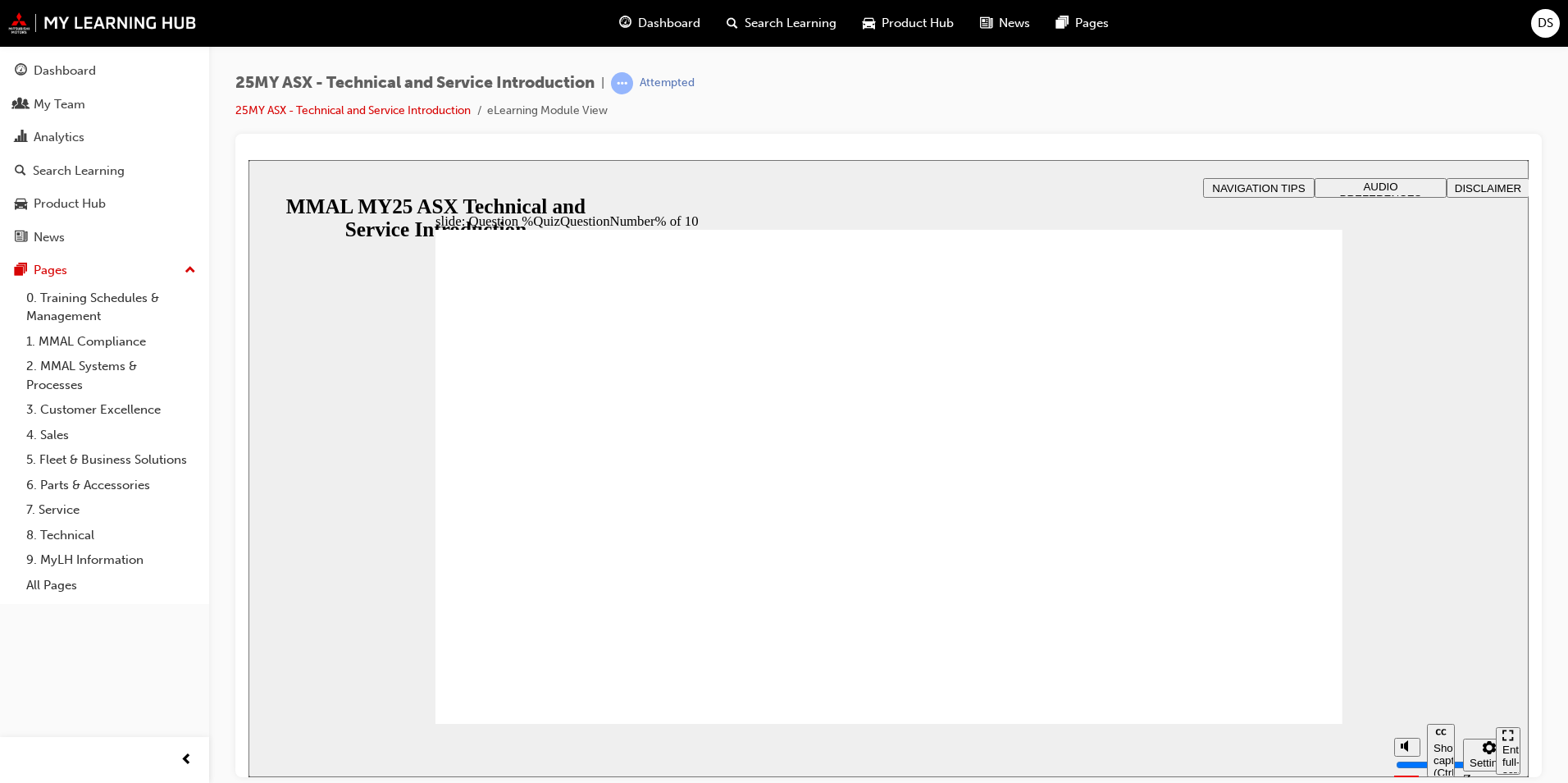
radio input "true"
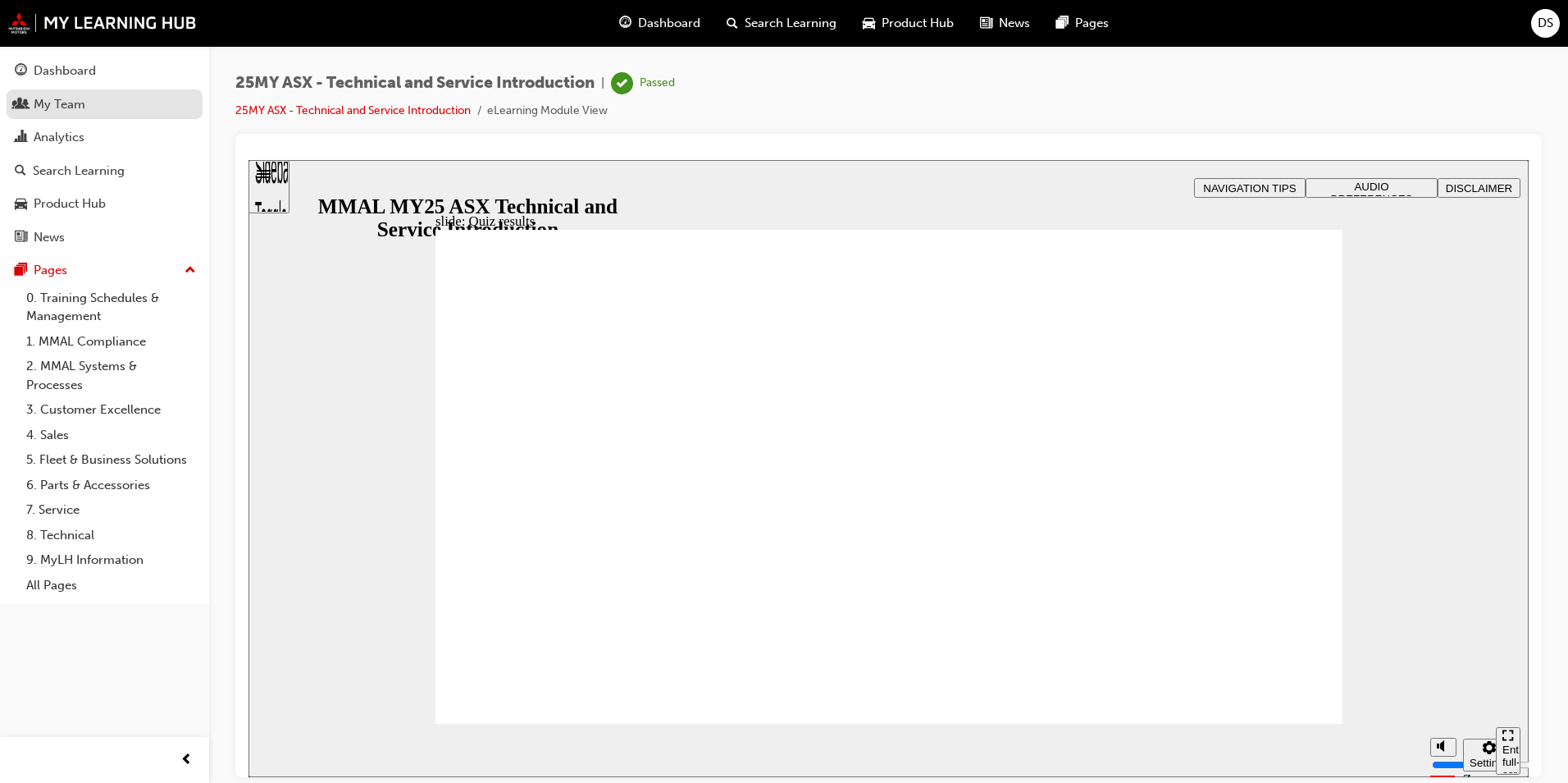
click at [73, 107] on div "My Team" at bounding box center [59, 105] width 51 height 19
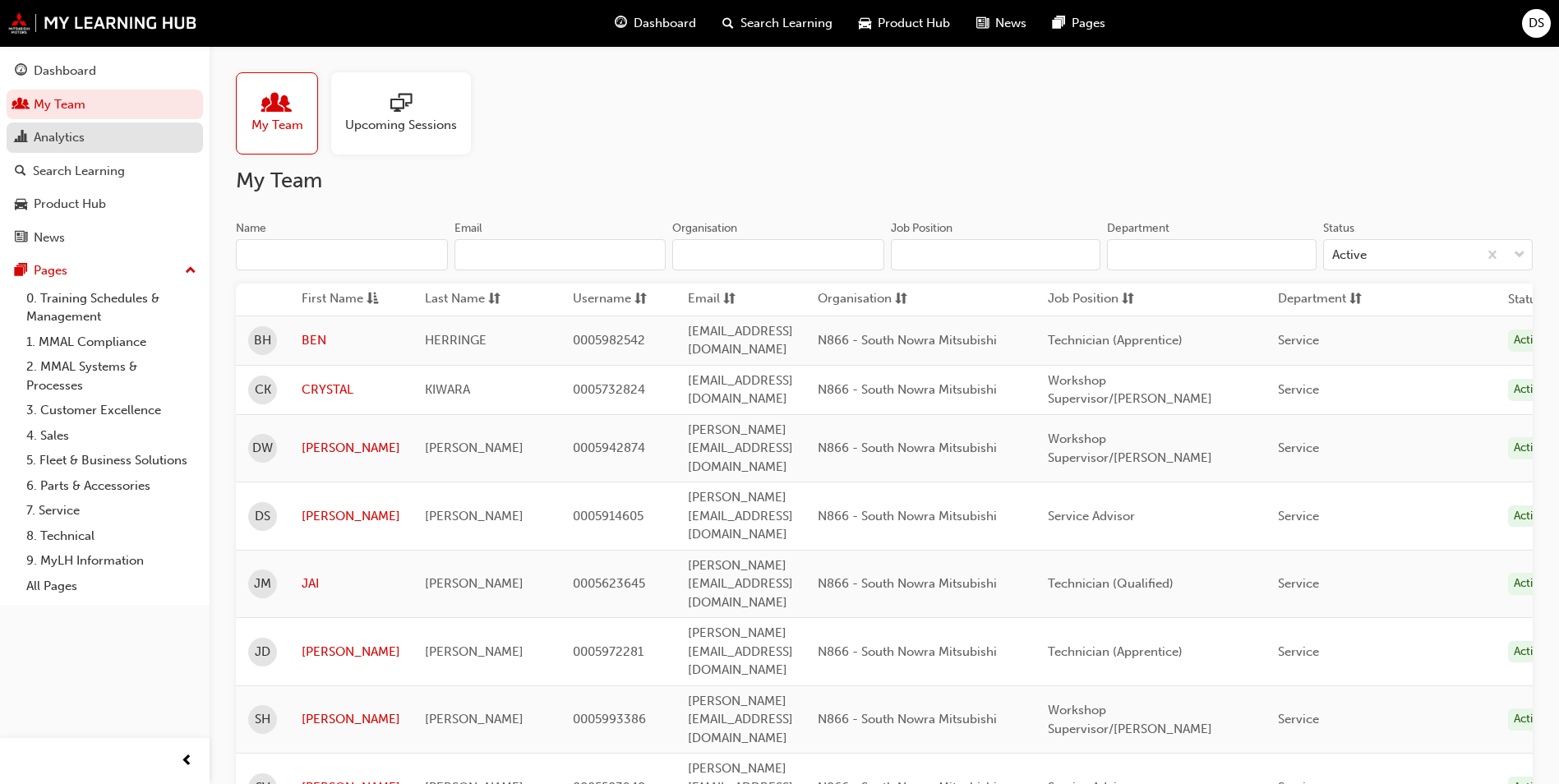
click at [78, 136] on div "Analytics" at bounding box center [58, 137] width 51 height 19
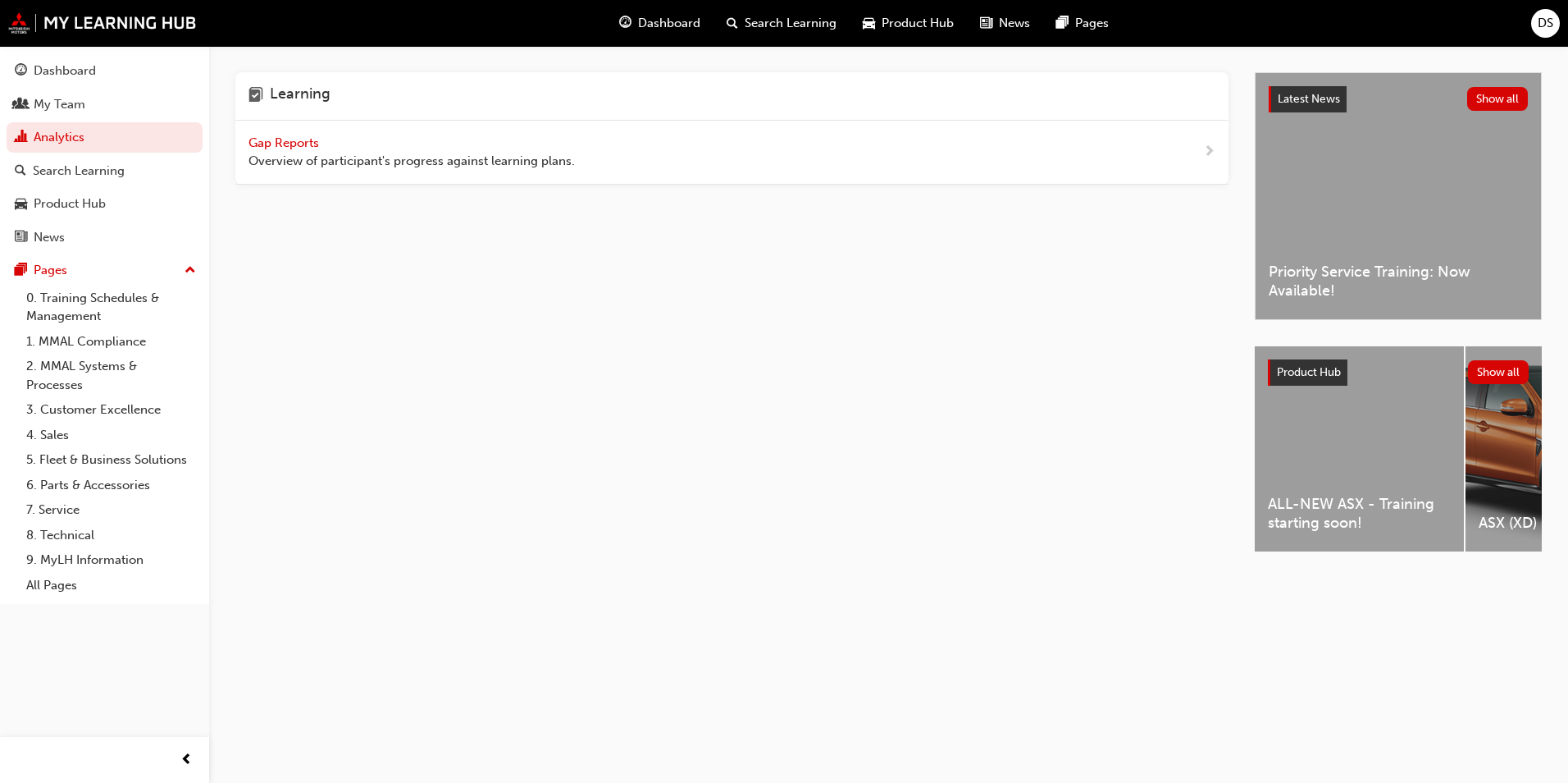
click at [289, 136] on span "Gap Reports" at bounding box center [285, 142] width 74 height 15
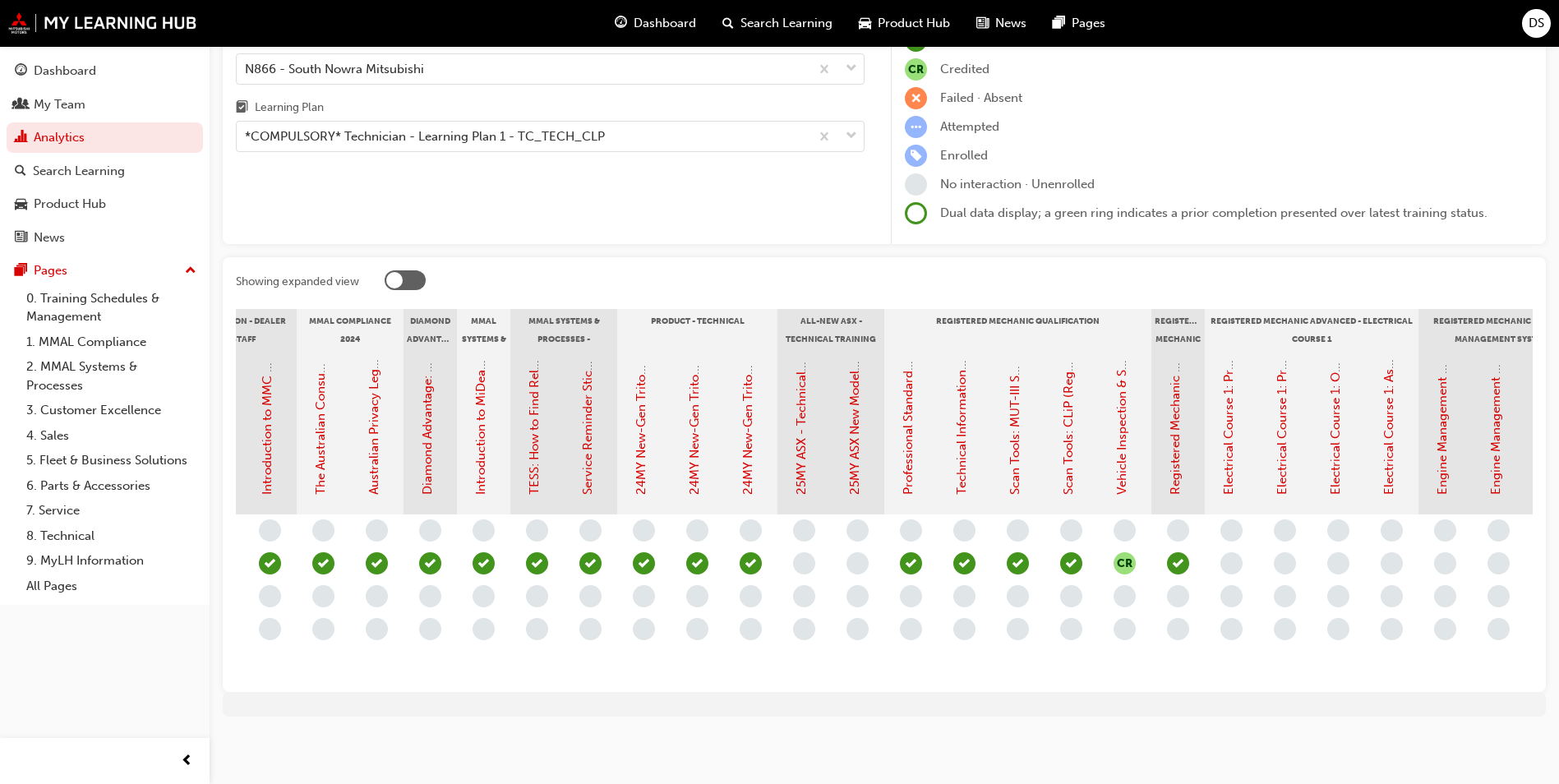
scroll to position [0, 261]
click at [851, 430] on link "25MY ASX New Model Introduction: Online Instructor Led Training" at bounding box center [854, 307] width 15 height 376
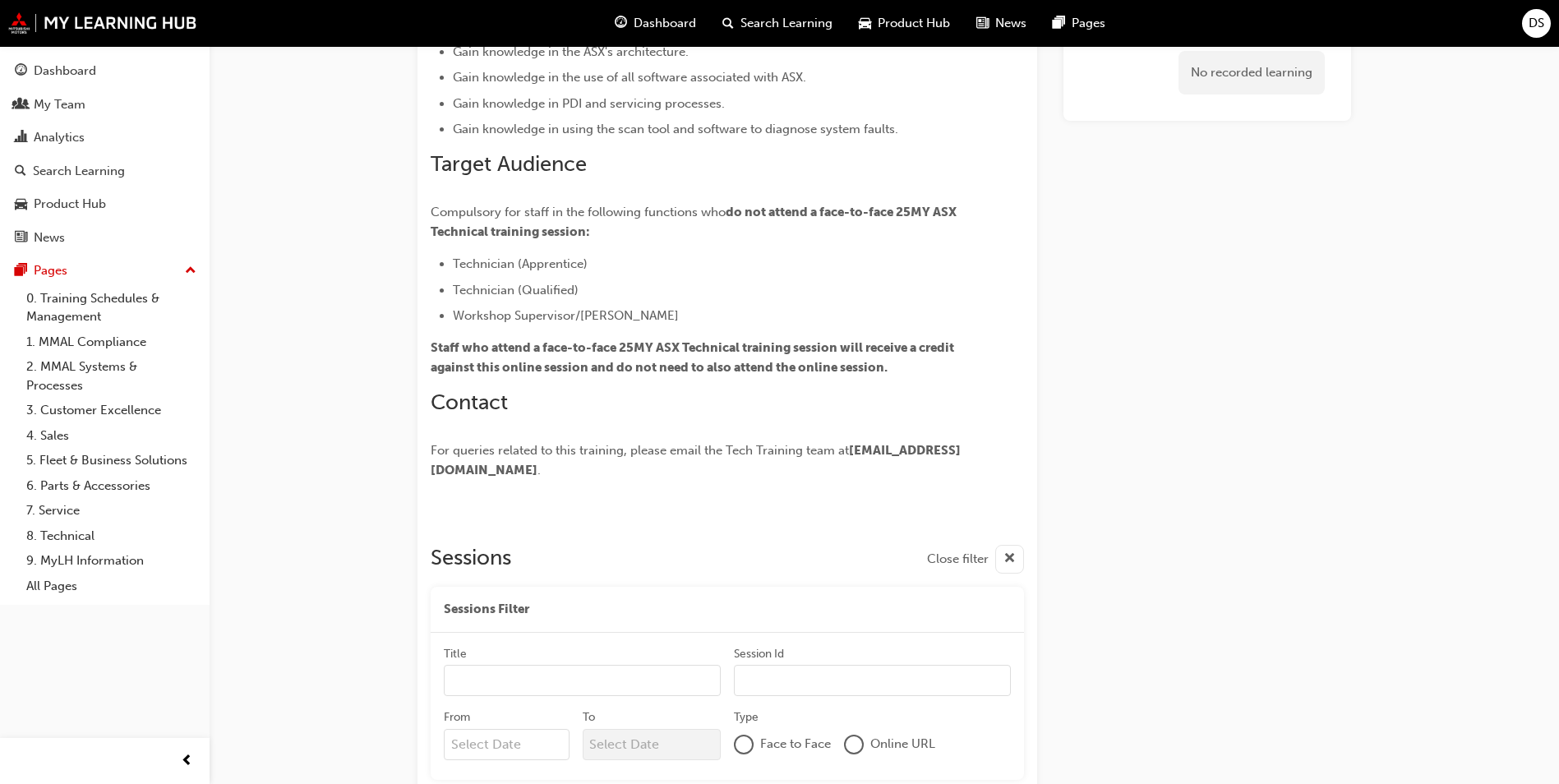
scroll to position [275, 0]
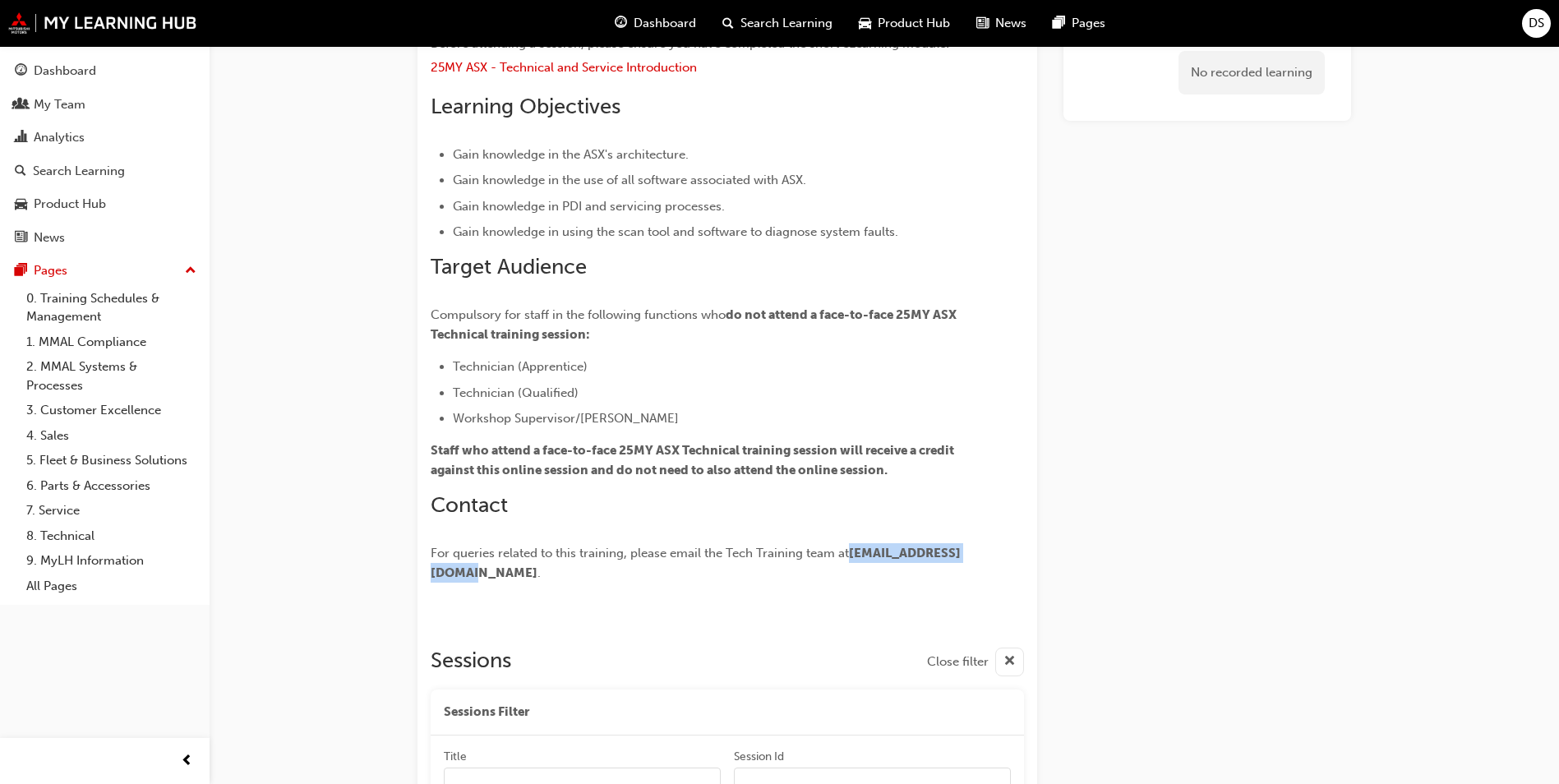
drag, startPoint x: 431, startPoint y: 575, endPoint x: 579, endPoint y: 577, distance: 148.0
click at [579, 577] on span "[EMAIL_ADDRESS][DOMAIN_NAME]" at bounding box center [696, 563] width 530 height 34
drag, startPoint x: 579, startPoint y: 577, endPoint x: 595, endPoint y: 576, distance: 16.0
click at [595, 576] on span "[EMAIL_ADDRESS][DOMAIN_NAME]" at bounding box center [696, 563] width 530 height 34
drag, startPoint x: 595, startPoint y: 576, endPoint x: 428, endPoint y: 576, distance: 167.0
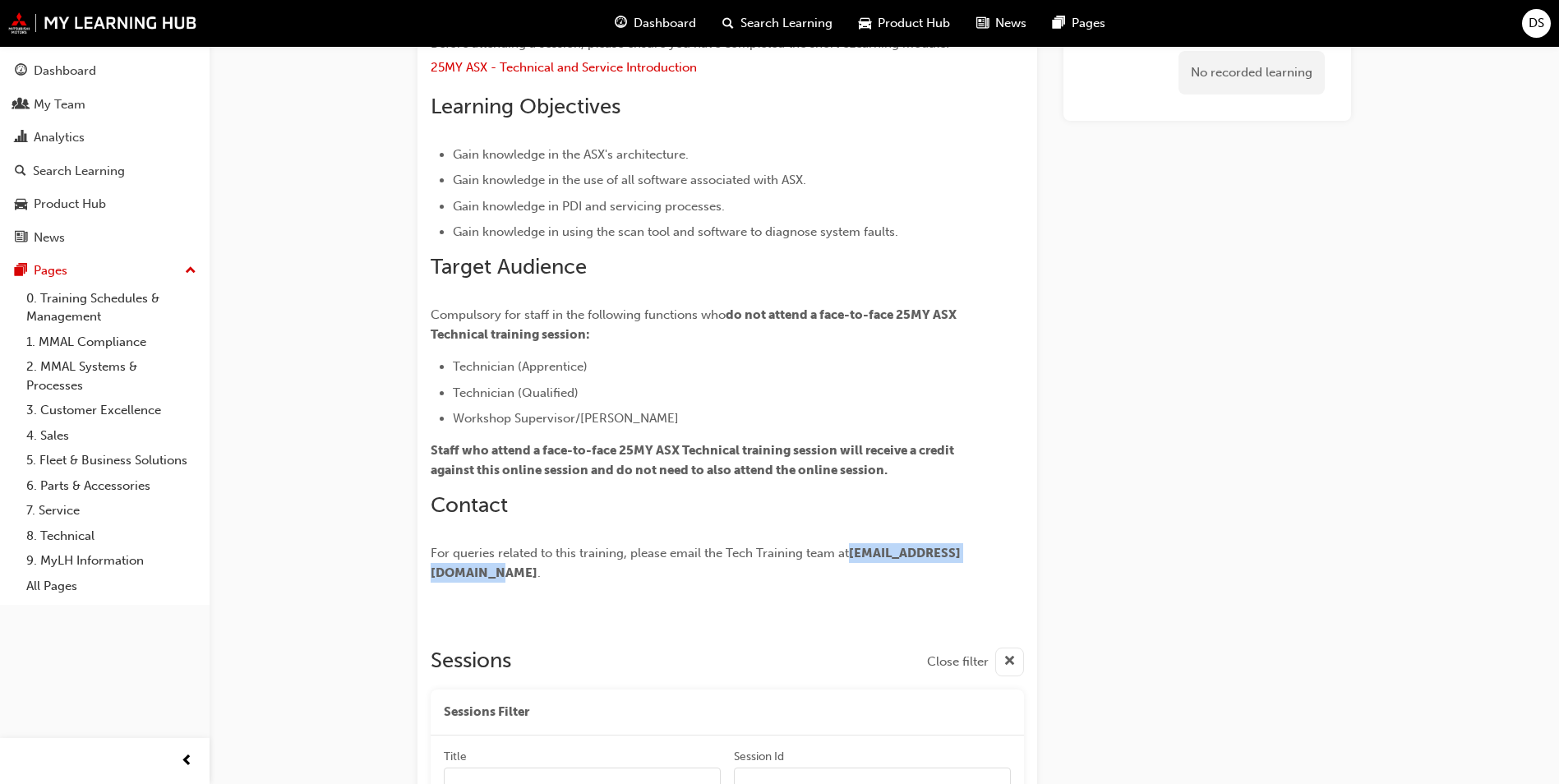
drag, startPoint x: 428, startPoint y: 576, endPoint x: 450, endPoint y: 572, distance: 22.4
copy span "[EMAIL_ADDRESS][DOMAIN_NAME]"
click at [855, 532] on div "Overview This course is designed to give Technicians an overview of the technol…" at bounding box center [698, 240] width 535 height 684
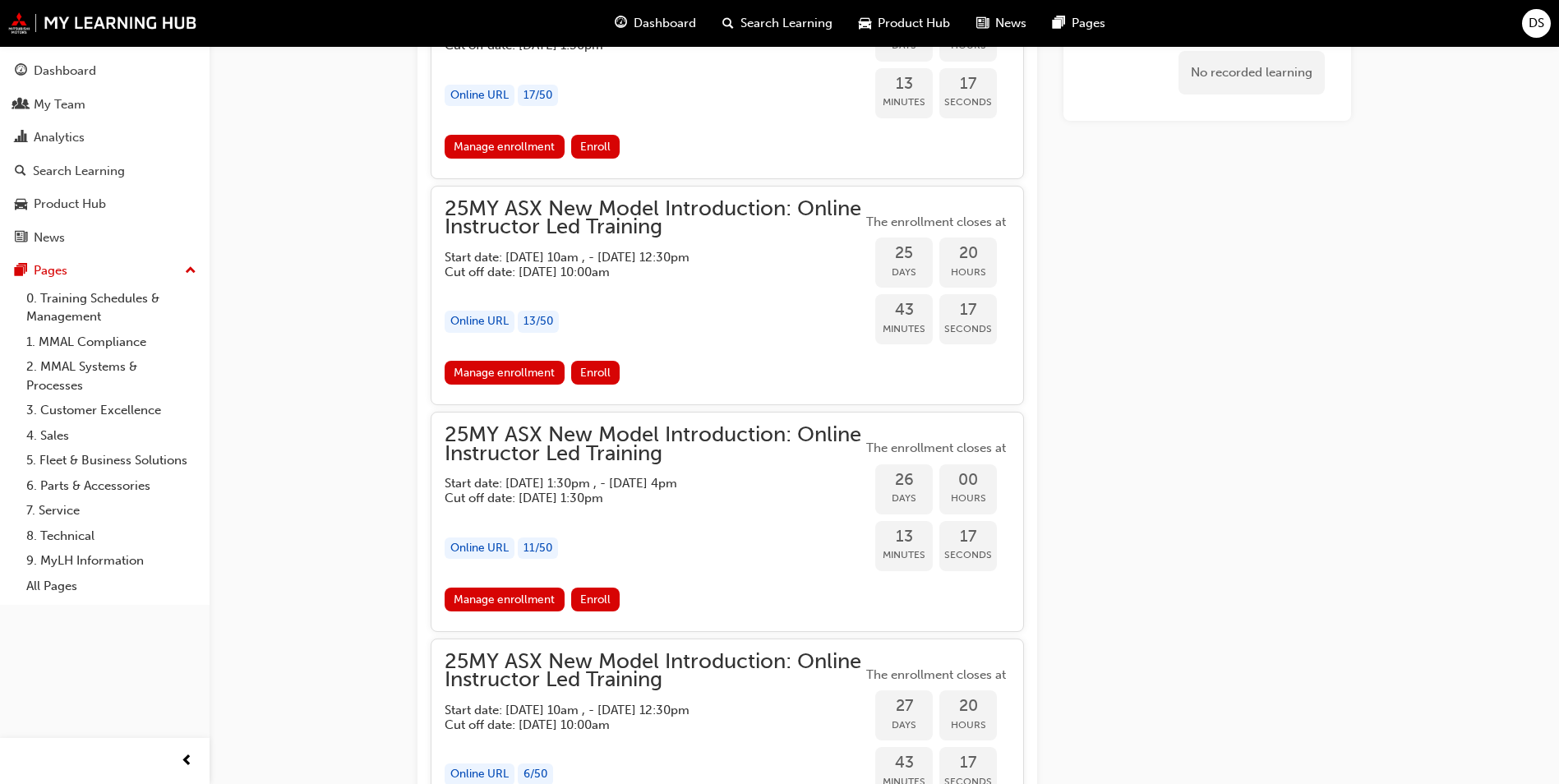
scroll to position [1890, 0]
